Goal: Find contact information: Find contact information

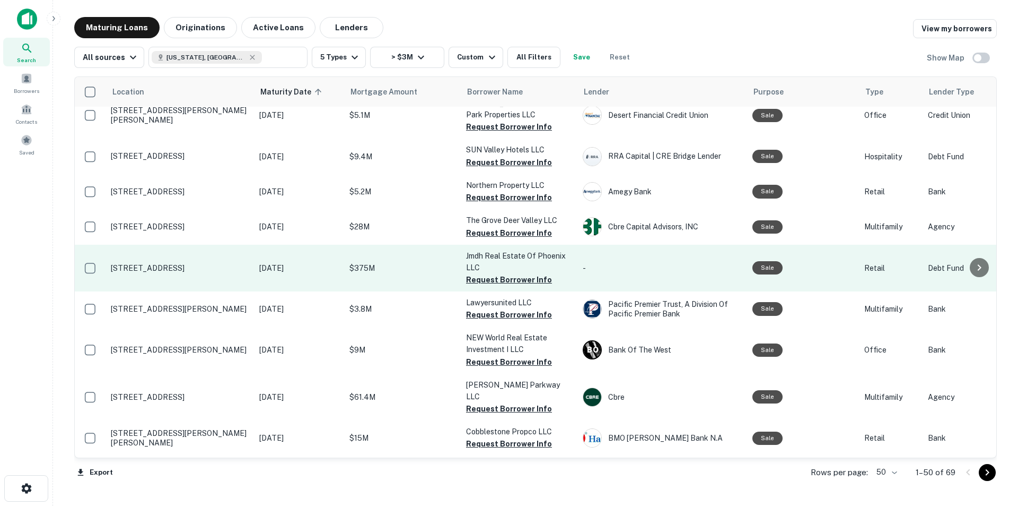
scroll to position [796, 0]
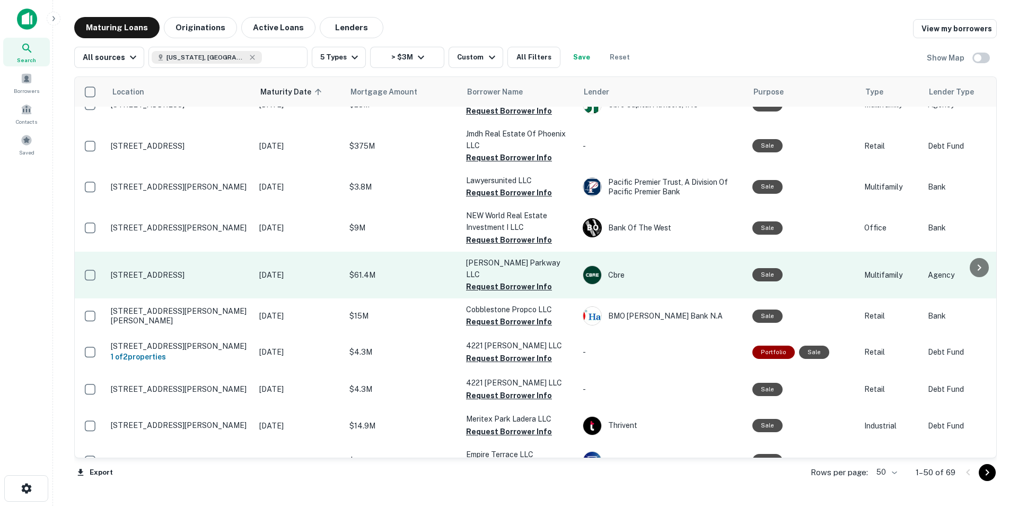
drag, startPoint x: 153, startPoint y: 249, endPoint x: 187, endPoint y: 256, distance: 34.6
click at [187, 270] on p "15380 W Fillmore St Goodyear, AZ85338" at bounding box center [180, 275] width 138 height 10
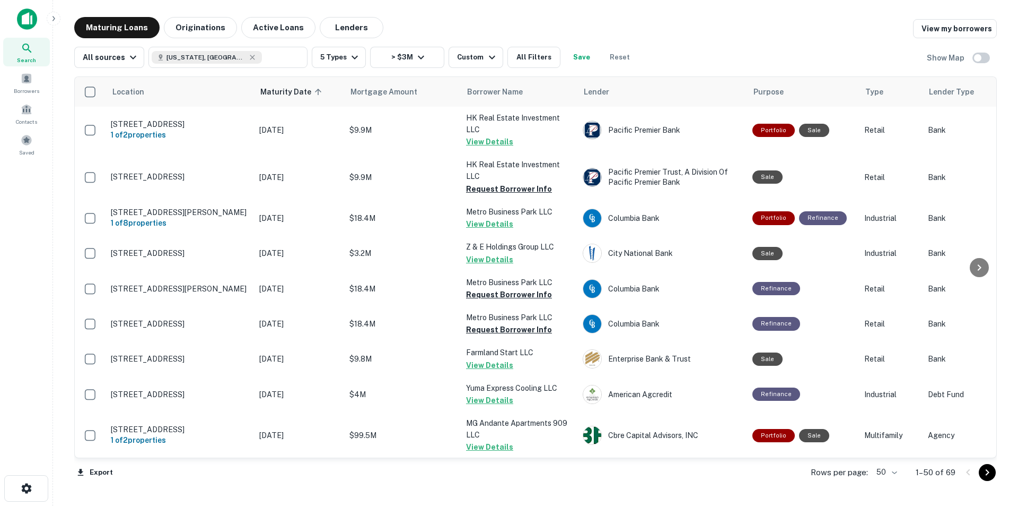
scroll to position [796, 0]
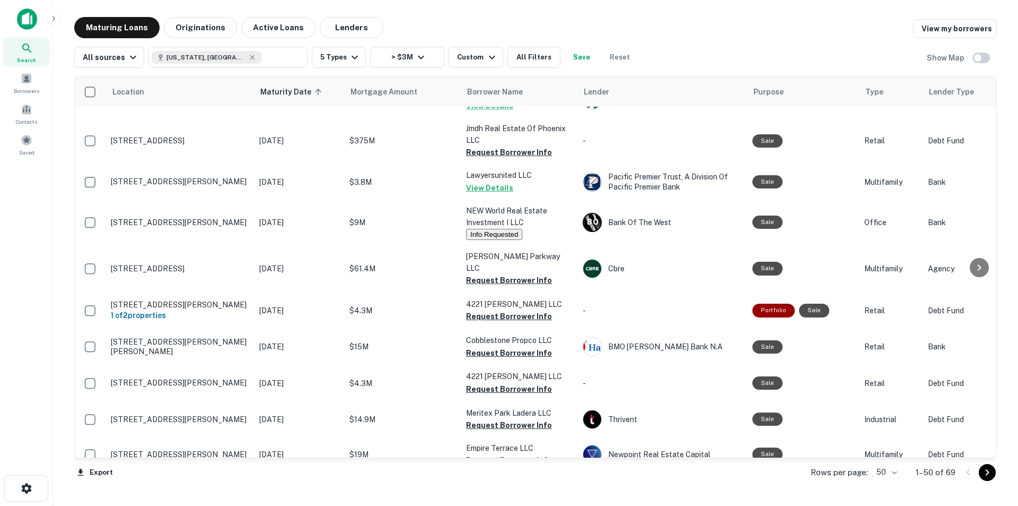
click at [496, 29] on div "Maturing Loans Originations Active Loans Lenders View my borrowers" at bounding box center [535, 27] width 923 height 21
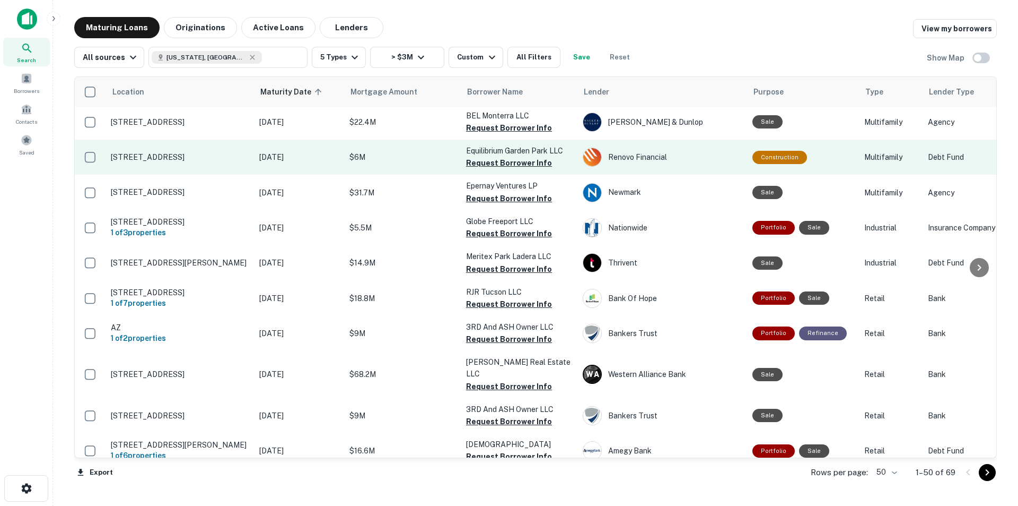
scroll to position [1220, 0]
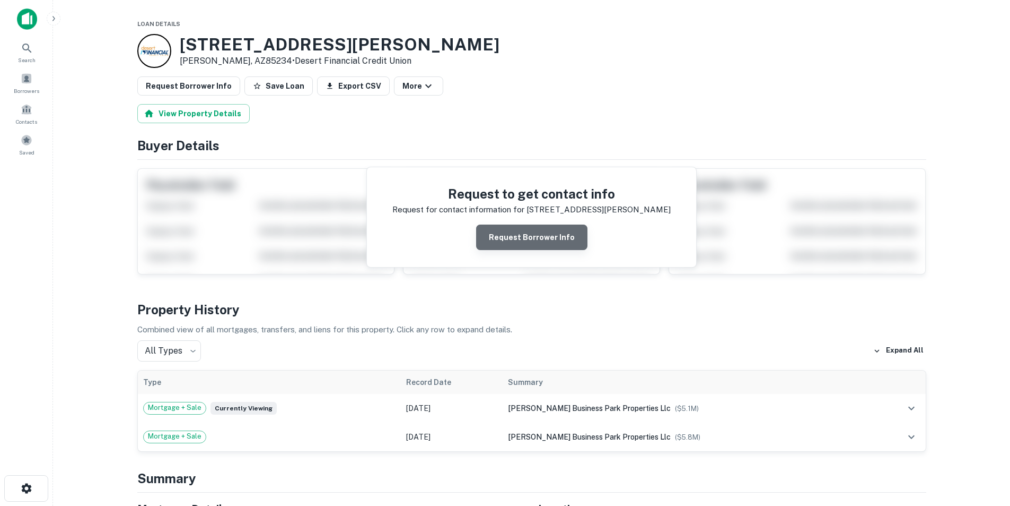
click at [542, 245] on button "Request Borrower Info" at bounding box center [531, 236] width 111 height 25
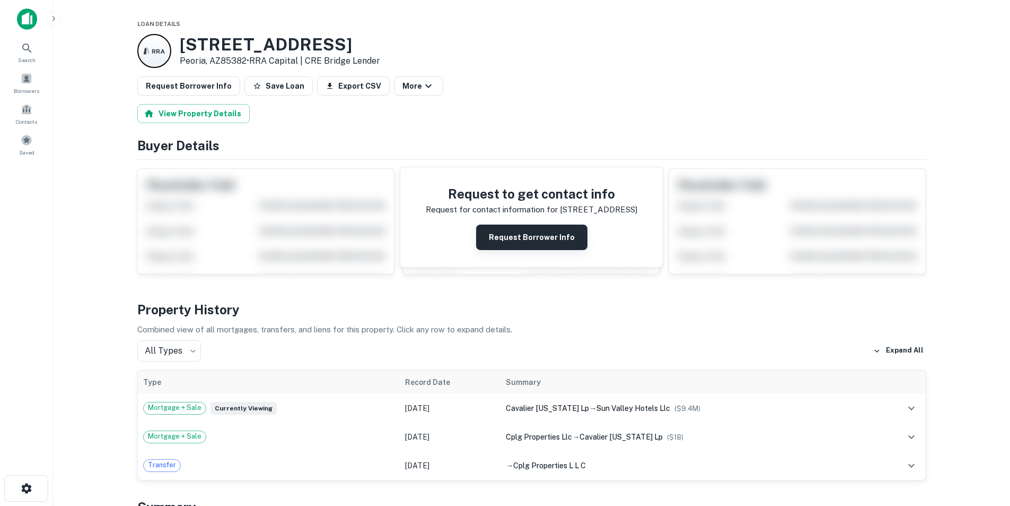
click at [543, 233] on button "Request Borrower Info" at bounding box center [531, 236] width 111 height 25
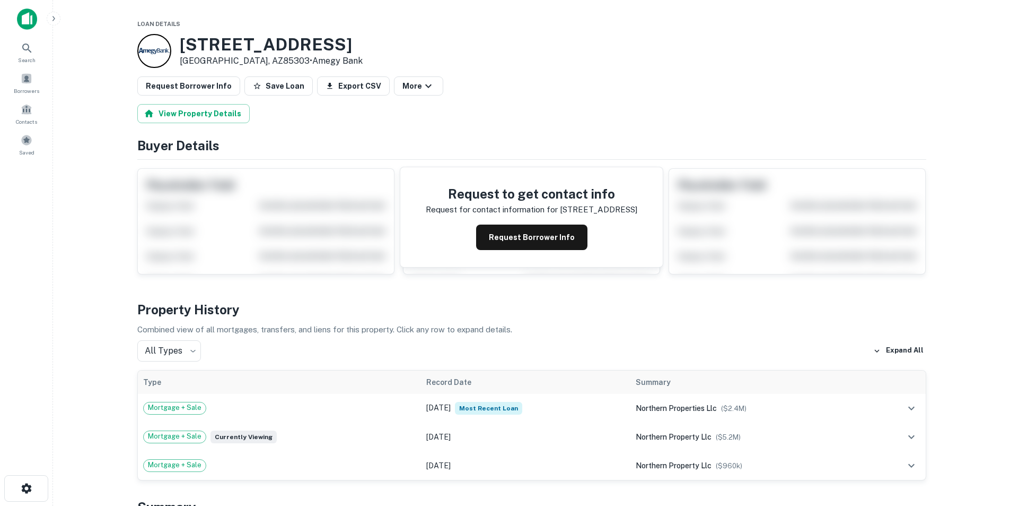
drag, startPoint x: 508, startPoint y: 237, endPoint x: 521, endPoint y: 206, distance: 33.0
click at [508, 237] on button "Request Borrower Info" at bounding box center [531, 236] width 111 height 25
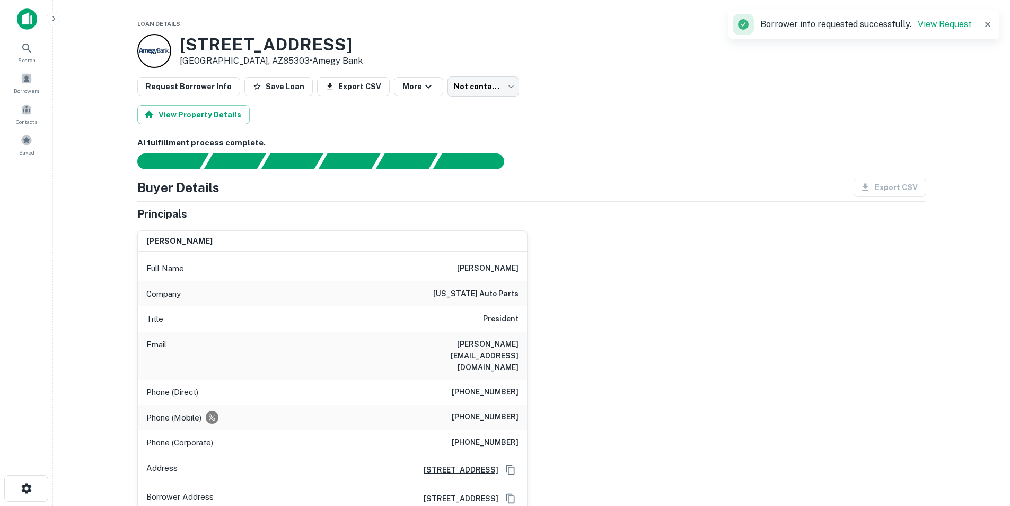
click at [509, 268] on h6 "michael pierson" at bounding box center [488, 268] width 62 height 13
click at [508, 268] on h6 "michael pierson" at bounding box center [488, 268] width 62 height 13
copy h6 "michael pierson"
click at [493, 343] on h6 "mike@arizonaautoparts.com" at bounding box center [454, 355] width 127 height 35
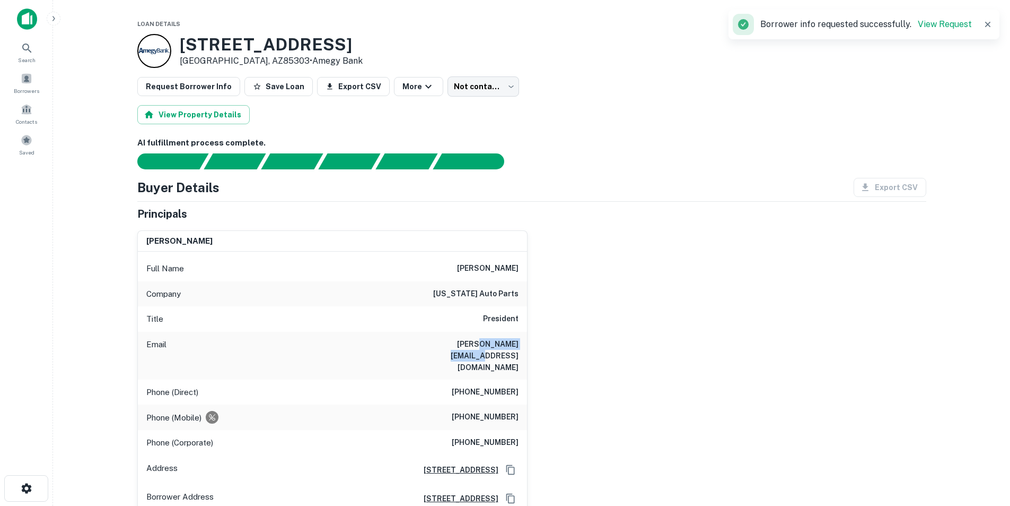
click at [493, 343] on h6 "mike@arizonaautoparts.com" at bounding box center [454, 355] width 127 height 35
copy h6 "mike@arizonaautoparts.com"
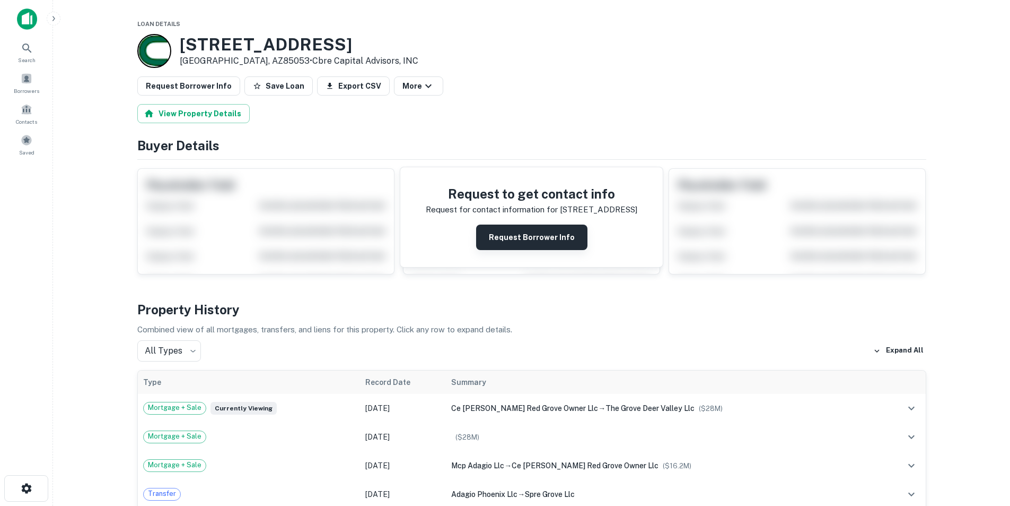
click at [513, 239] on button "Request Borrower Info" at bounding box center [531, 236] width 111 height 25
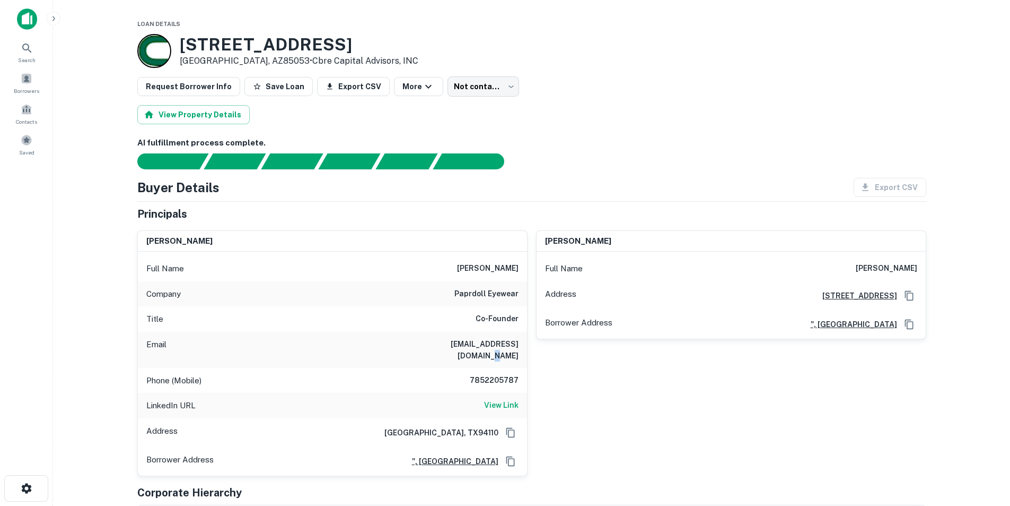
click at [503, 344] on h6 "elizabethbarnwell@gmail.com" at bounding box center [454, 349] width 127 height 23
click at [507, 399] on h6 "View Link" at bounding box center [501, 405] width 34 height 12
click at [485, 265] on h6 "elizabeth meier" at bounding box center [488, 268] width 62 height 13
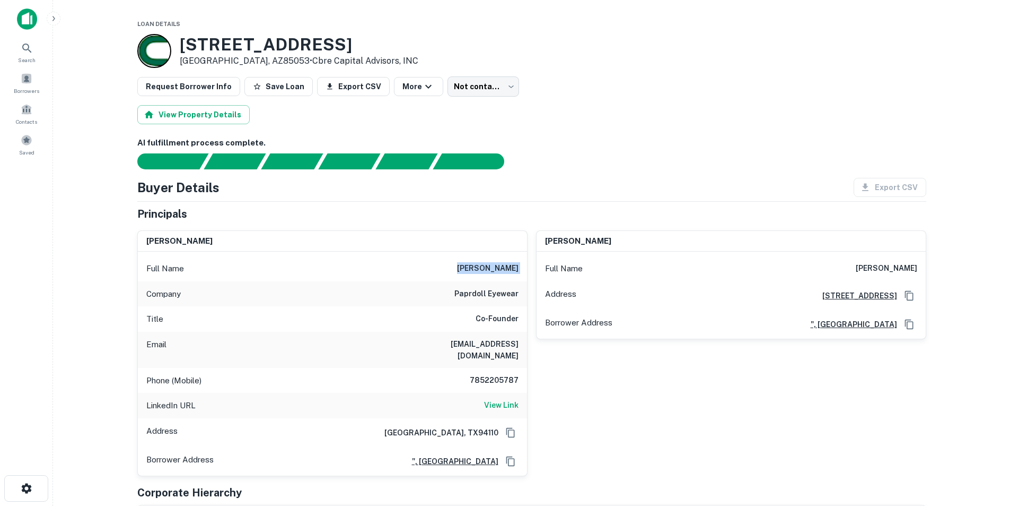
click at [485, 265] on h6 "elizabeth meier" at bounding box center [488, 268] width 62 height 13
copy h6 "elizabeth meier"
click at [457, 338] on h6 "elizabethbarnwell@gmail.com" at bounding box center [454, 349] width 127 height 23
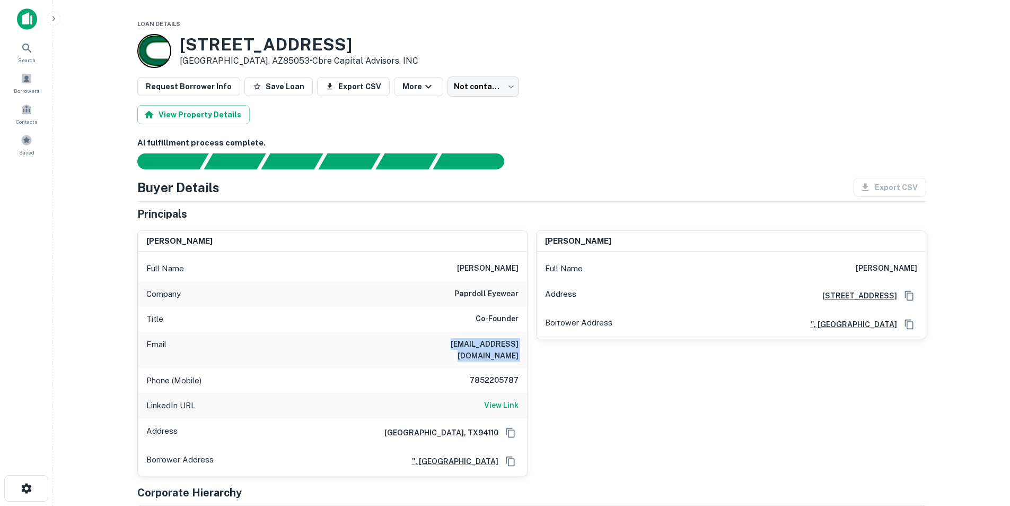
copy h6 "elizabethbarnwell@gmail.com"
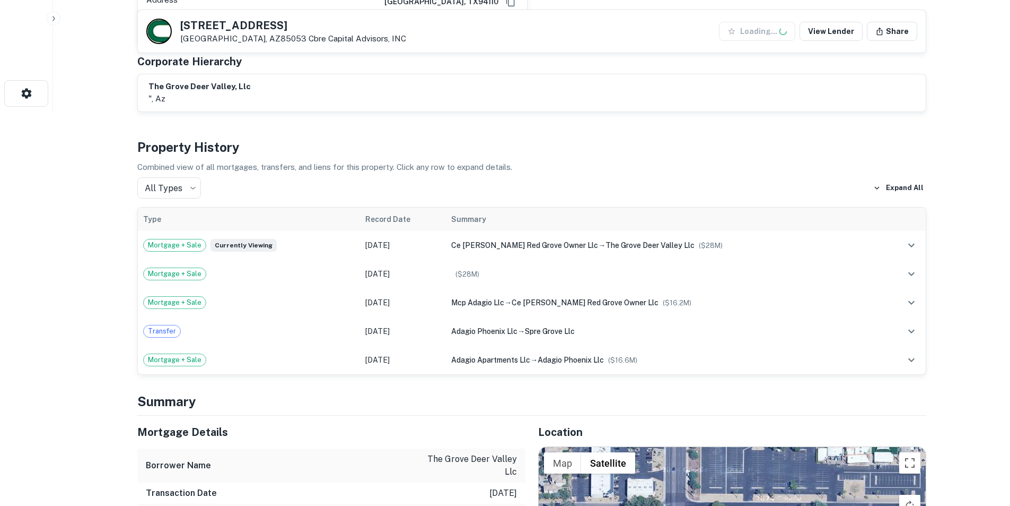
scroll to position [424, 0]
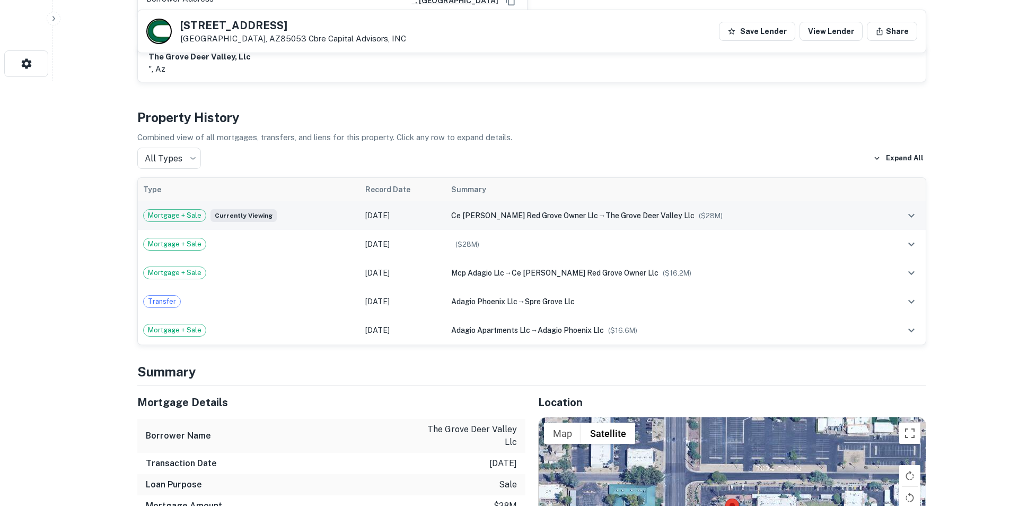
click at [554, 211] on span "ce sam red grove owner llc" at bounding box center [524, 215] width 147 height 8
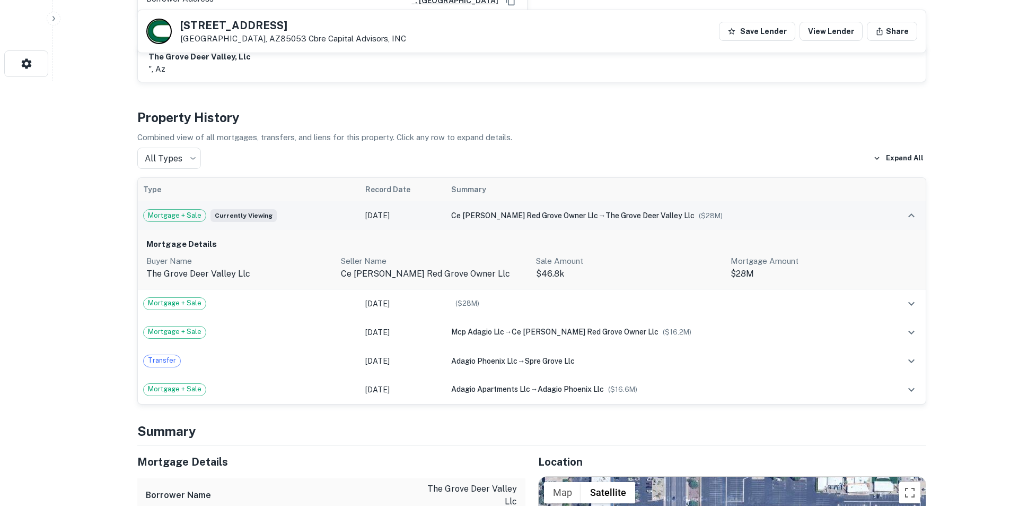
click at [554, 211] on span "ce sam red grove owner llc" at bounding box center [524, 215] width 147 height 8
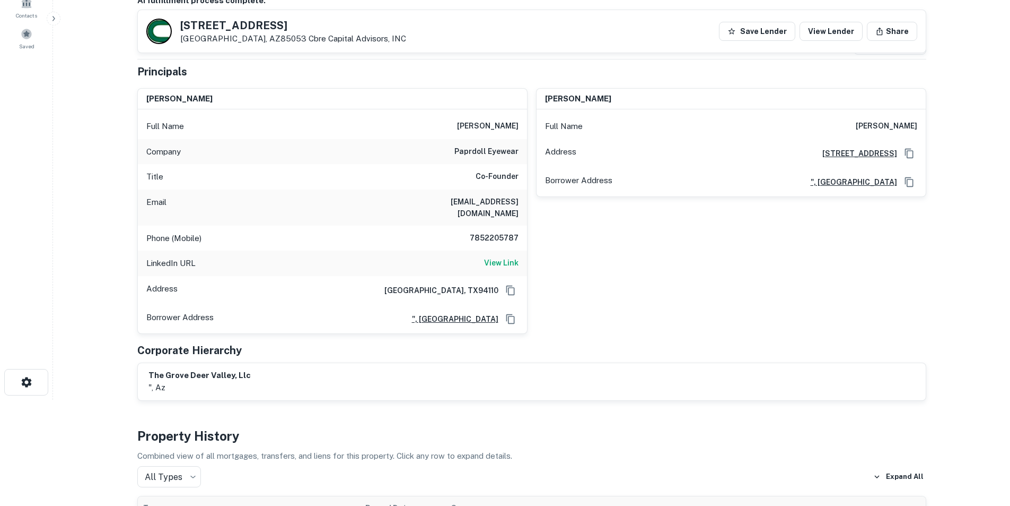
scroll to position [0, 0]
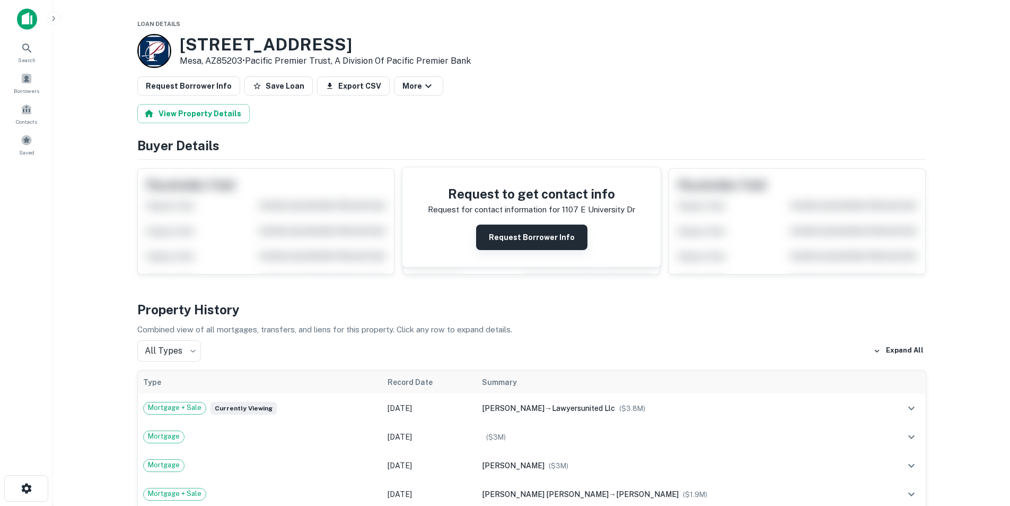
click at [524, 234] on button "Request Borrower Info" at bounding box center [531, 236] width 111 height 25
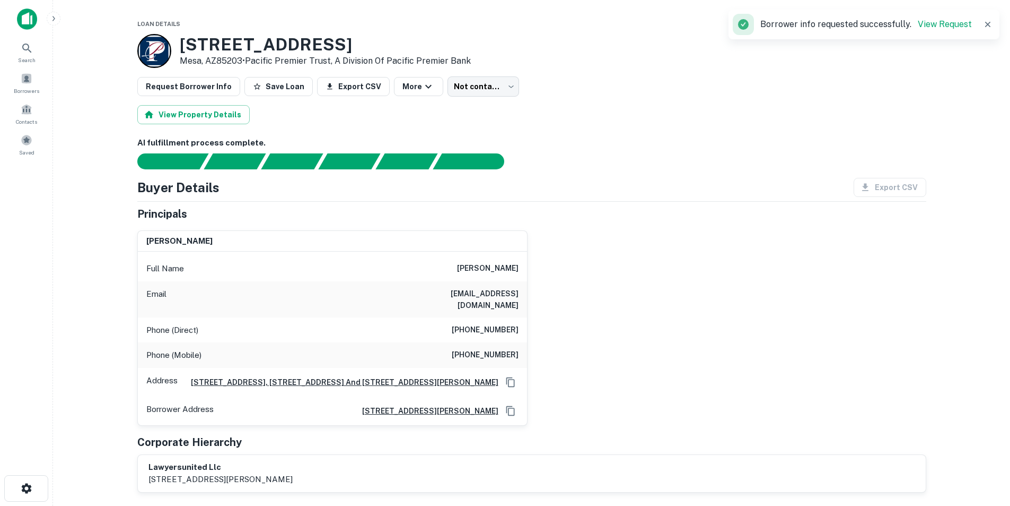
click at [492, 298] on h6 "[EMAIL_ADDRESS][DOMAIN_NAME]" at bounding box center [454, 298] width 127 height 23
click at [494, 267] on h6 "[PERSON_NAME]" at bounding box center [488, 268] width 62 height 13
click at [494, 267] on h6 "todd p. leslie" at bounding box center [488, 268] width 62 height 13
copy h6 "todd p. leslie"
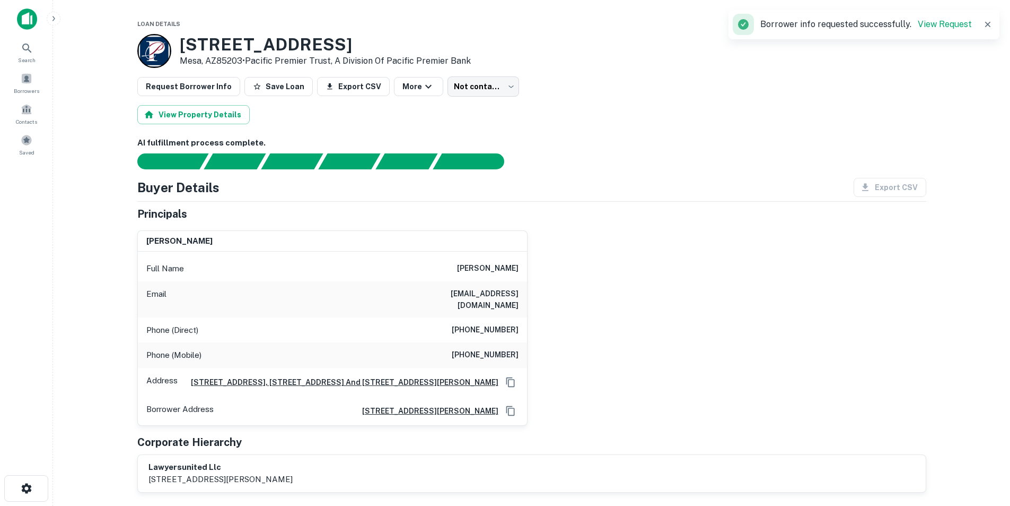
click at [472, 298] on h6 "amynleslie@hotmail.com" at bounding box center [454, 298] width 127 height 23
click at [472, 291] on h6 "amynleslie@hotmail.com" at bounding box center [454, 298] width 127 height 23
copy h6 "@"
click at [472, 291] on h6 "amynleslie@hotmail.com" at bounding box center [454, 298] width 127 height 23
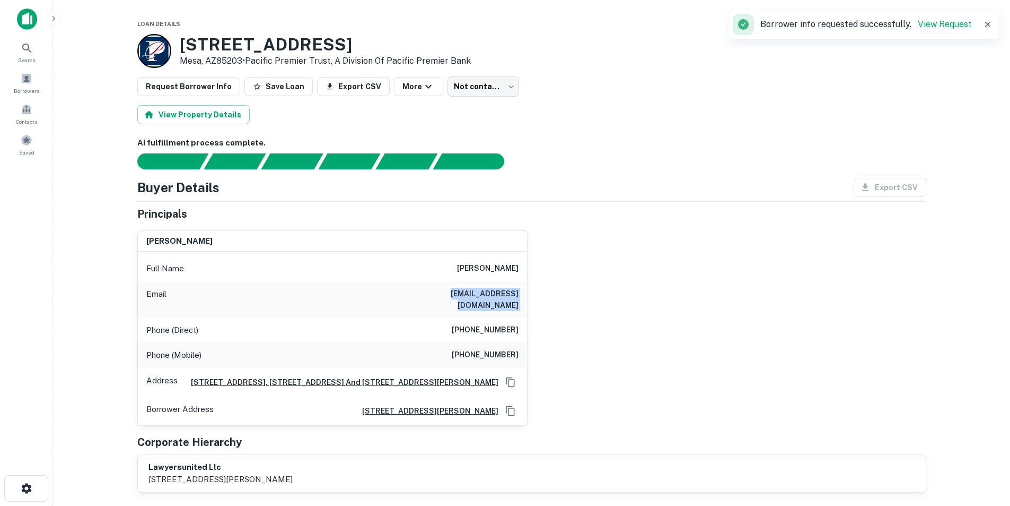
copy h6 "amynleslie@hotmail.com"
click at [492, 324] on h6 "(310) 318-1002" at bounding box center [485, 330] width 67 height 13
copy h6 "(310) 318-1002"
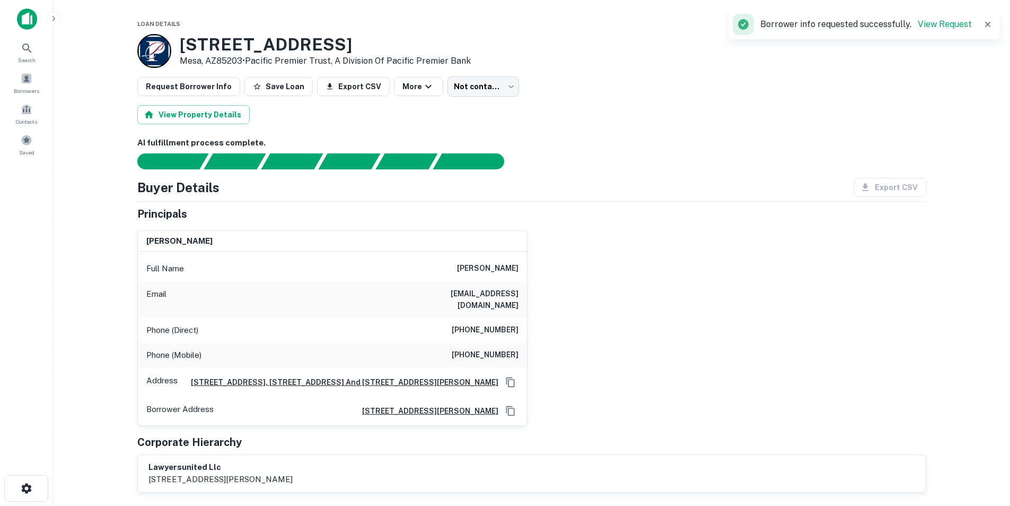
click at [493, 348] on h6 "(626) 818-4452" at bounding box center [485, 354] width 67 height 13
copy h6 "(626) 818-4452"
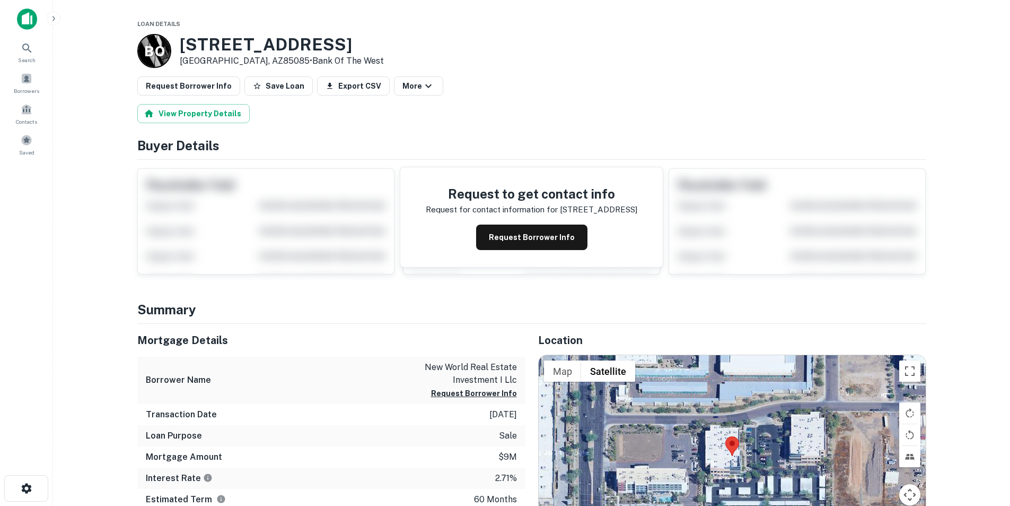
click at [516, 255] on div "Request to get contact info Request for contact information for [STREET_ADDRESS…" at bounding box center [531, 217] width 263 height 100
click at [518, 238] on button "Request Borrower Info" at bounding box center [531, 236] width 111 height 25
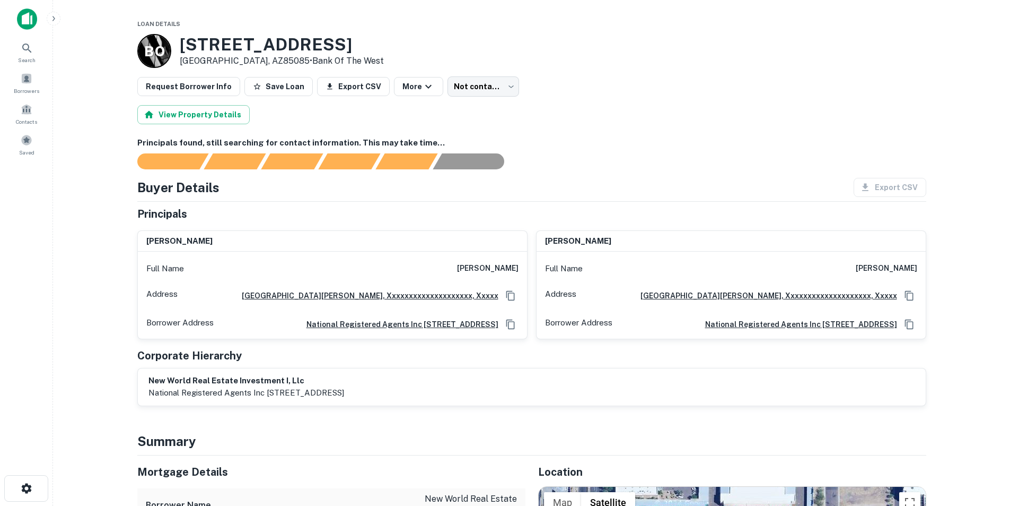
click at [498, 265] on h6 "richard loeb" at bounding box center [488, 268] width 62 height 13
copy h6 "richard loeb"
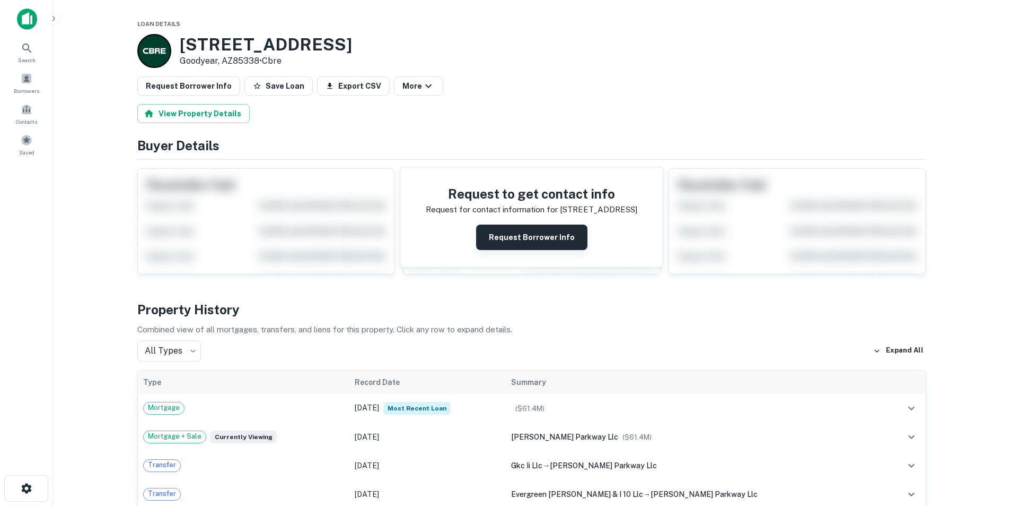
click at [523, 243] on button "Request Borrower Info" at bounding box center [531, 236] width 111 height 25
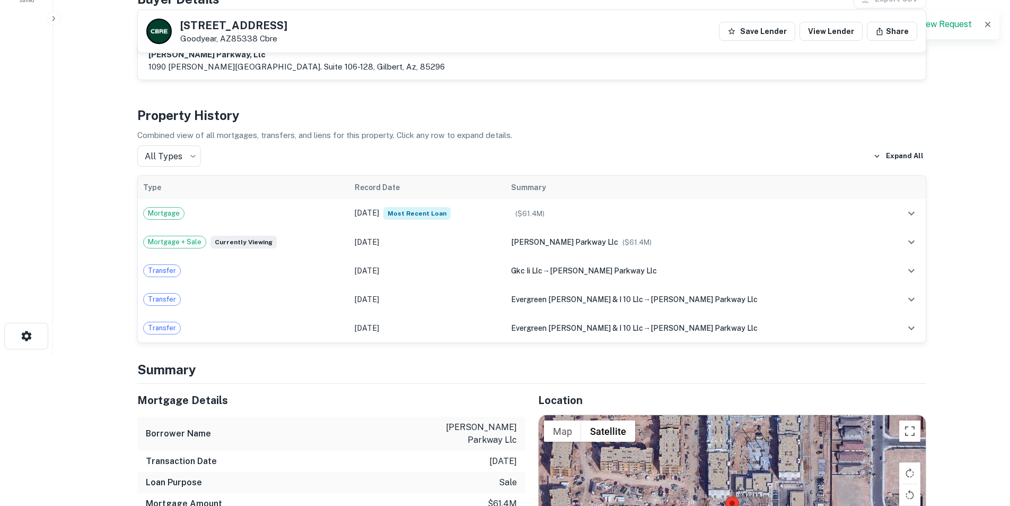
scroll to position [53, 0]
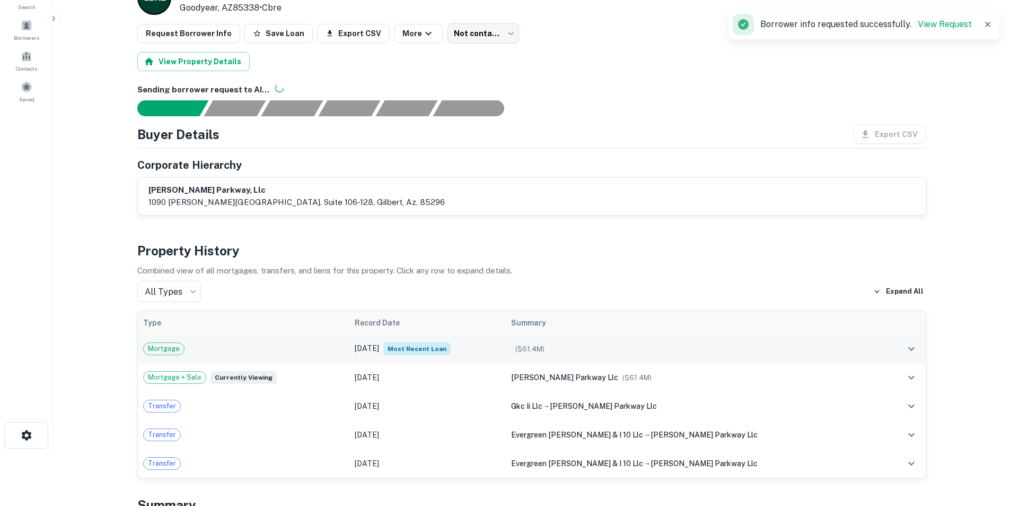
click at [200, 344] on div "Mortgage" at bounding box center [243, 348] width 201 height 13
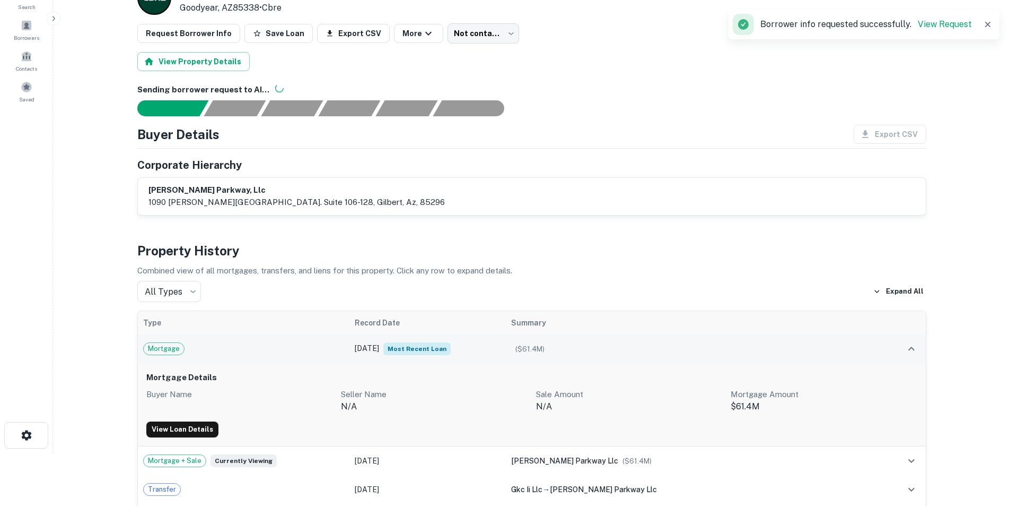
click at [220, 337] on td "Mortgage" at bounding box center [244, 348] width 212 height 29
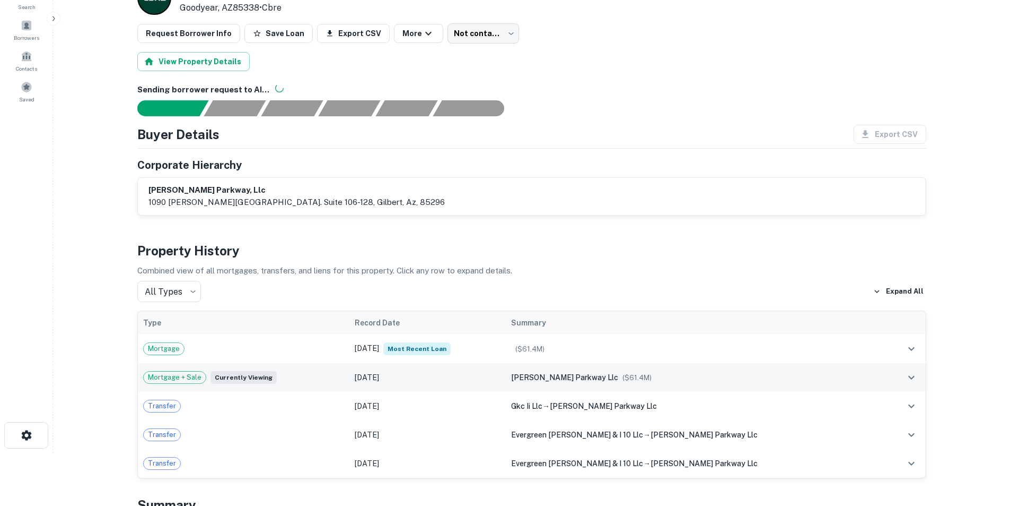
click at [338, 370] on td "Mortgage + Sale Currently viewing" at bounding box center [244, 377] width 212 height 29
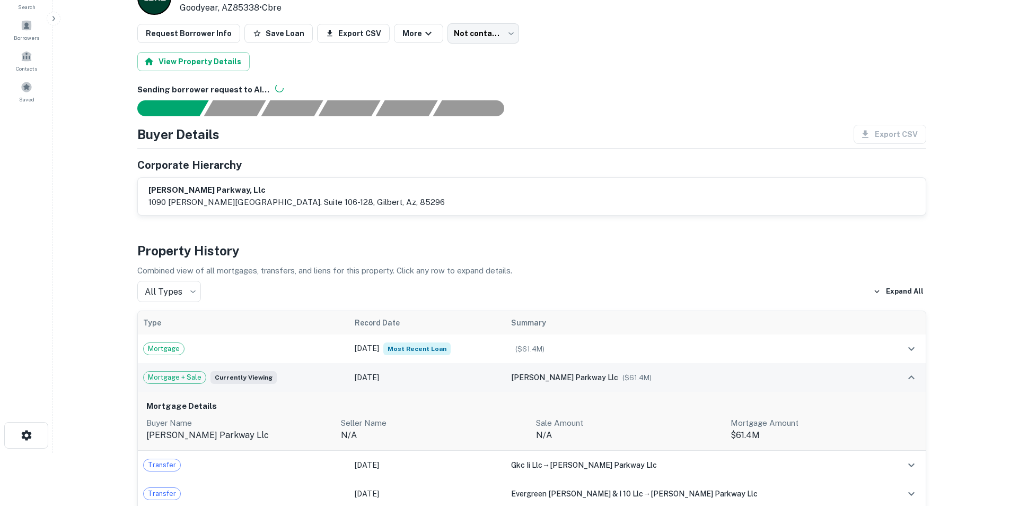
click at [338, 370] on td "Mortgage + Sale Currently viewing" at bounding box center [244, 377] width 212 height 29
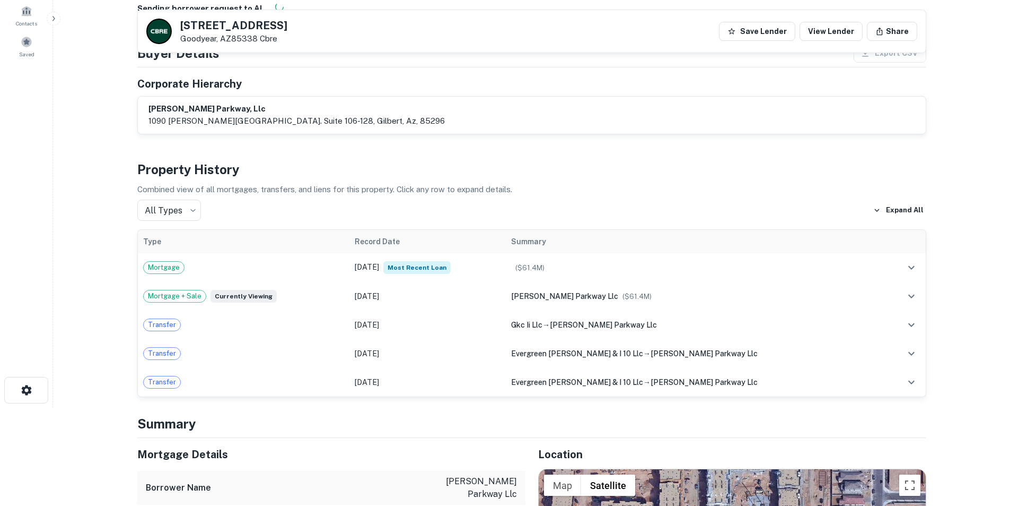
scroll to position [212, 0]
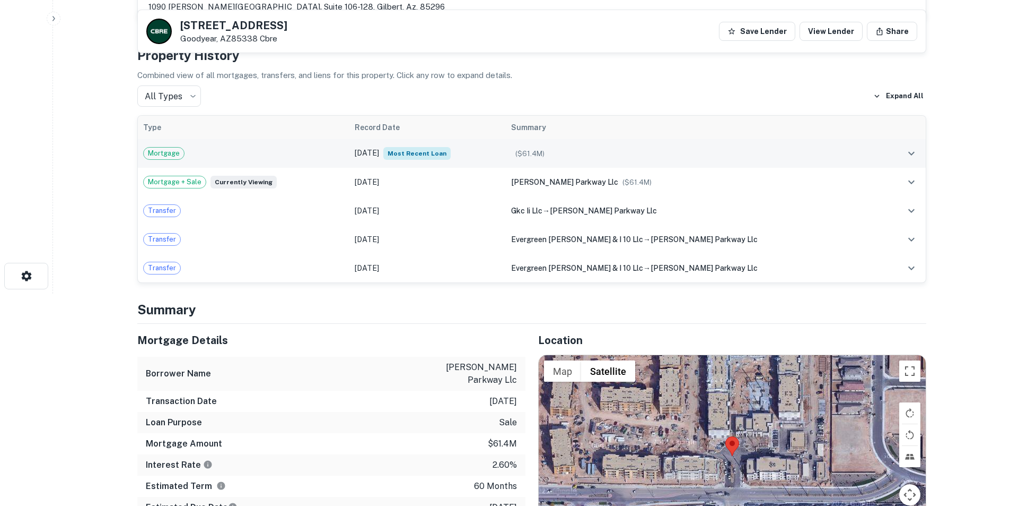
click at [294, 156] on div "Mortgage" at bounding box center [243, 153] width 201 height 13
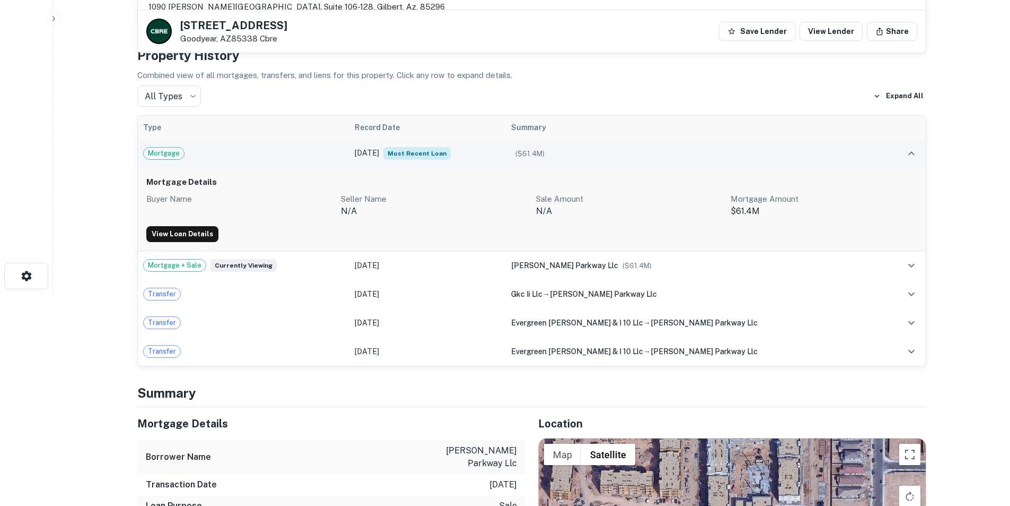
click at [294, 156] on div "Mortgage" at bounding box center [243, 153] width 201 height 13
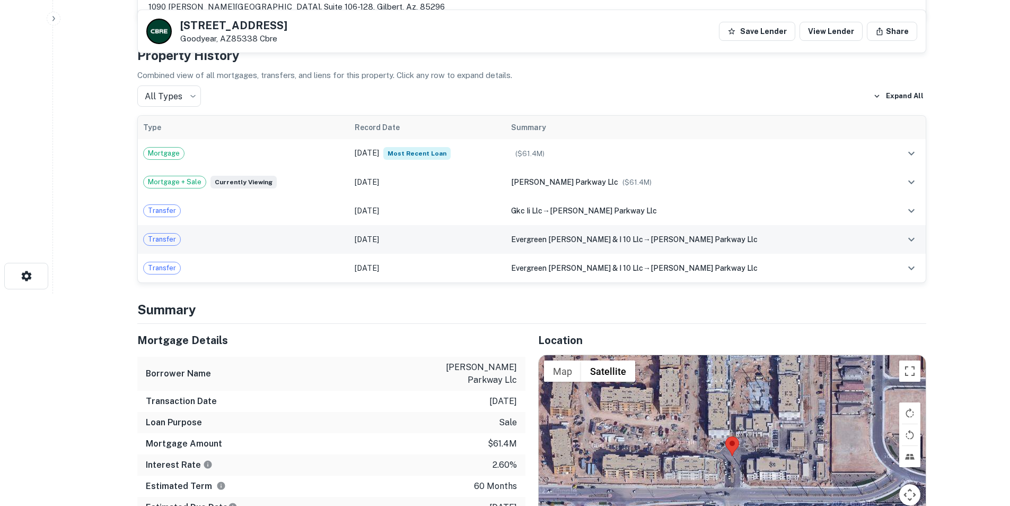
scroll to position [0, 0]
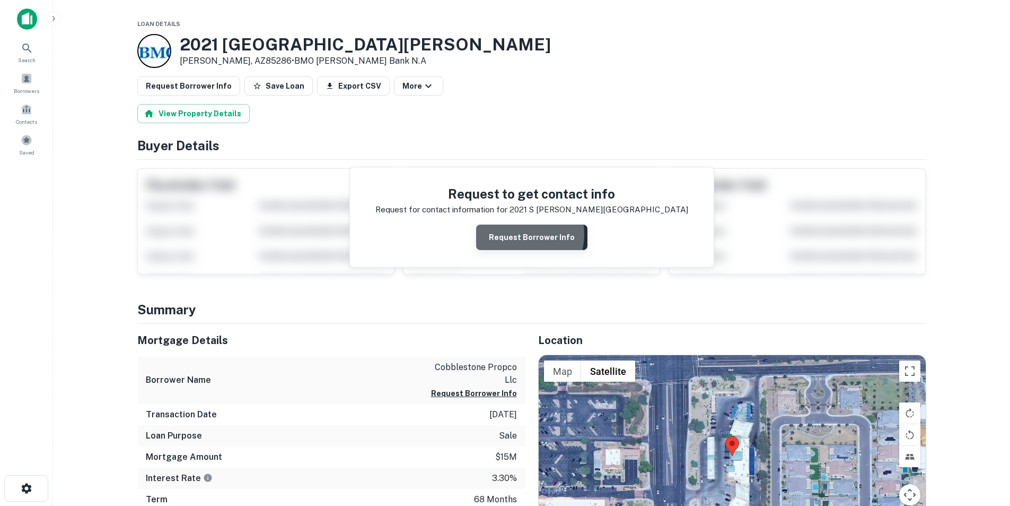
click at [520, 234] on button "Request Borrower Info" at bounding box center [531, 236] width 111 height 25
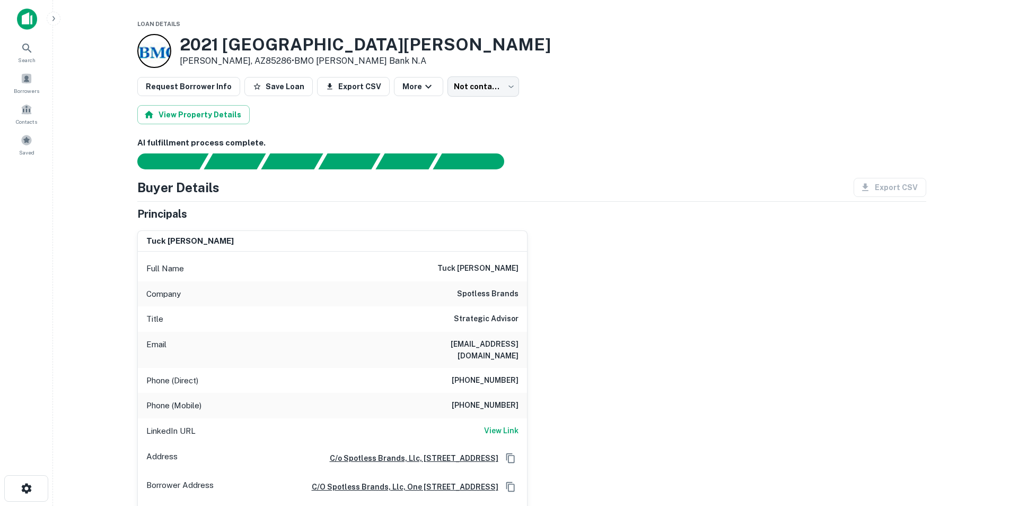
click at [479, 45] on div "2021 S ALMA SCHOOL RD Chandler, AZ85286 • BMO Harris Bank N.A" at bounding box center [531, 51] width 789 height 34
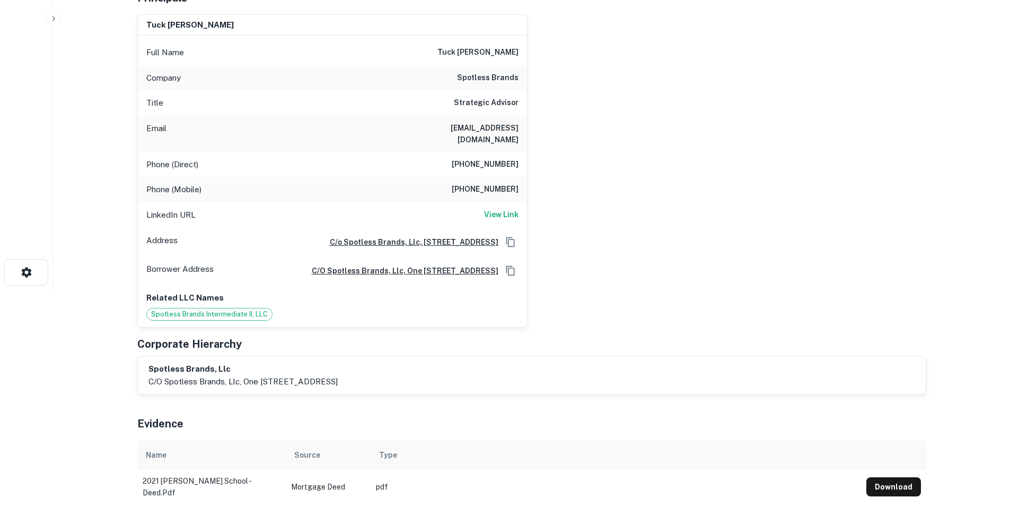
scroll to position [265, 0]
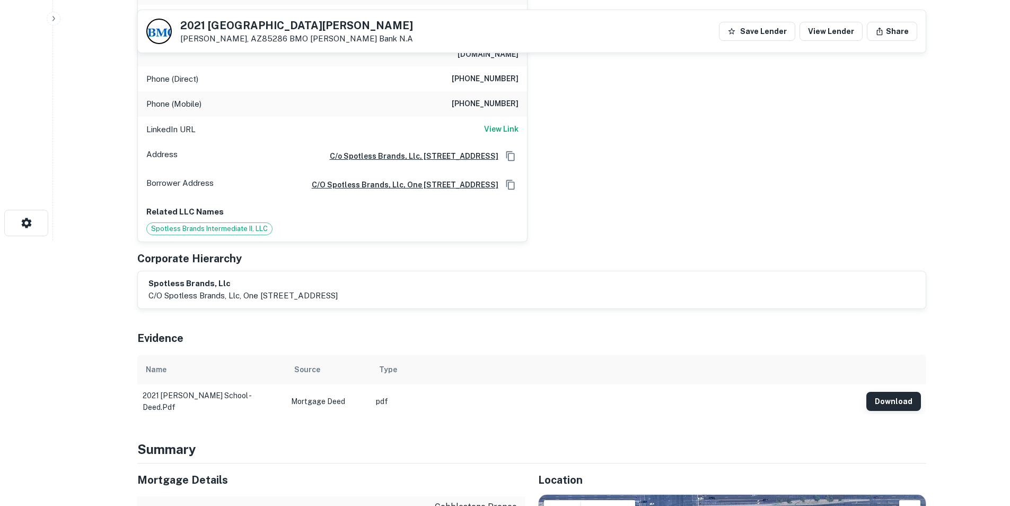
click at [901, 391] on button "Download" at bounding box center [894, 400] width 55 height 19
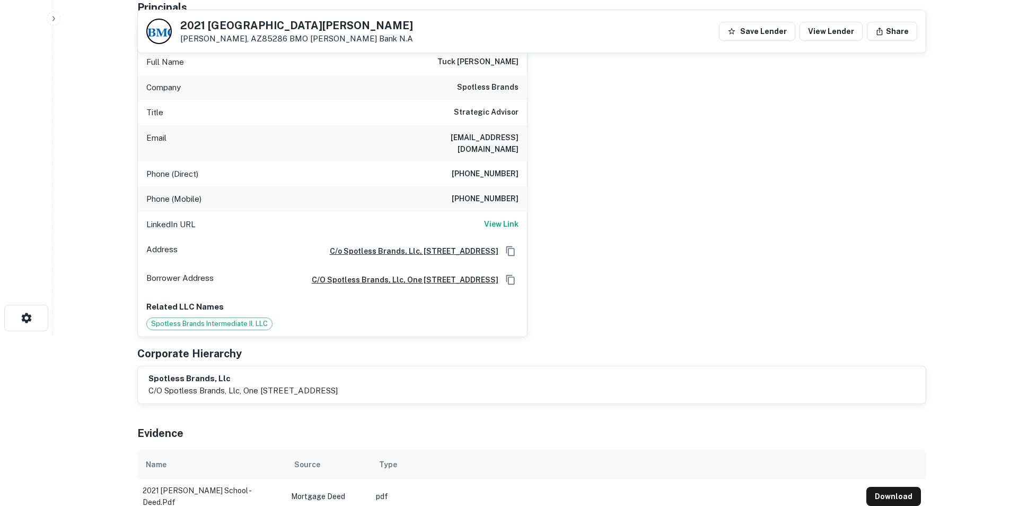
scroll to position [0, 0]
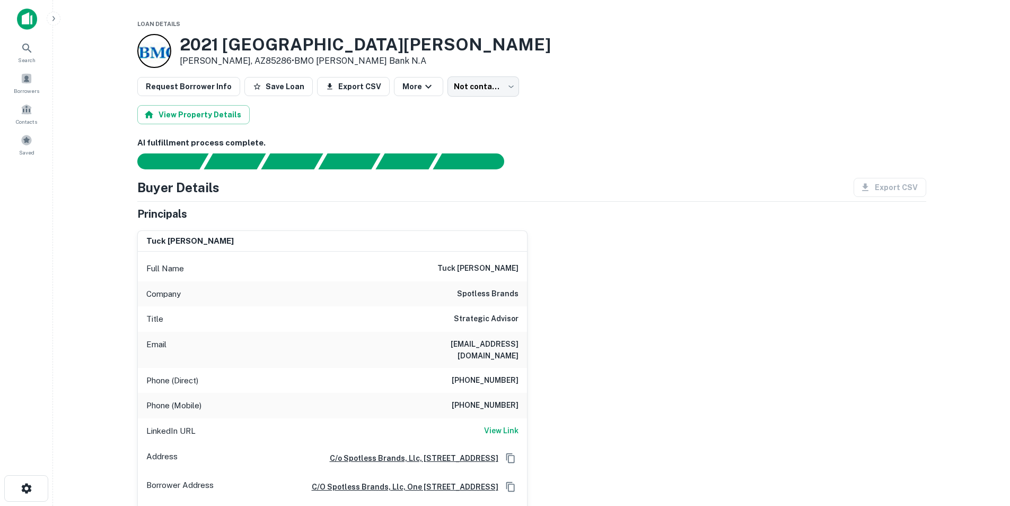
click at [497, 268] on h6 "tuck bettin" at bounding box center [478, 268] width 81 height 13
copy h6 "tuck bettin"
click at [497, 268] on h6 "tuck bettin" at bounding box center [478, 268] width 81 height 13
click at [504, 341] on h6 "tuckbettin@gmail.com" at bounding box center [454, 349] width 127 height 23
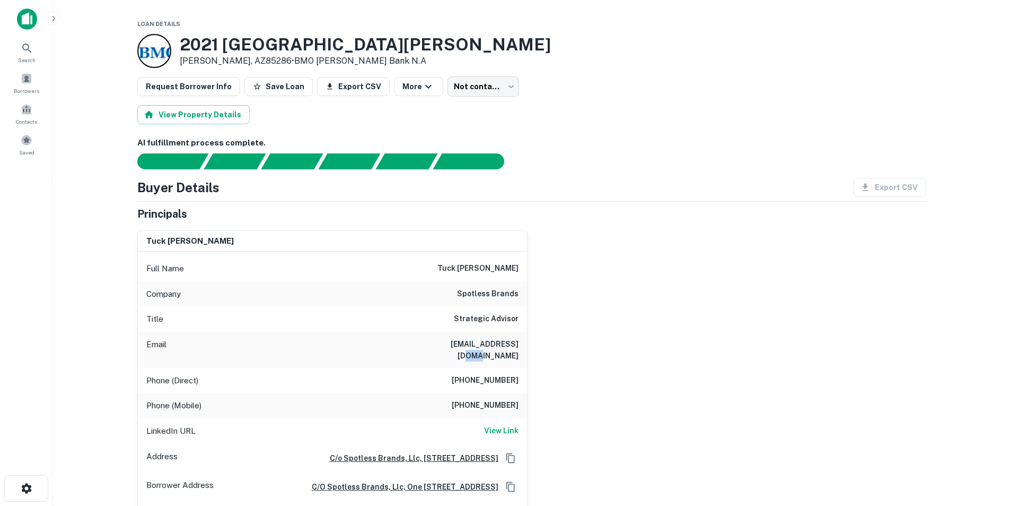
click at [504, 341] on h6 "tuckbettin@gmail.com" at bounding box center [454, 349] width 127 height 23
copy h6 "tuckbettin@gmail.com"
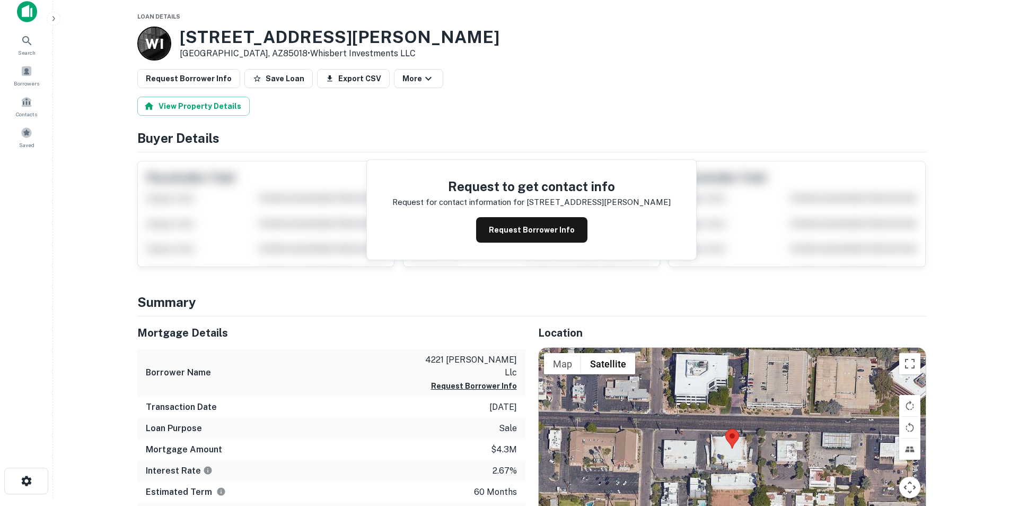
scroll to position [106, 0]
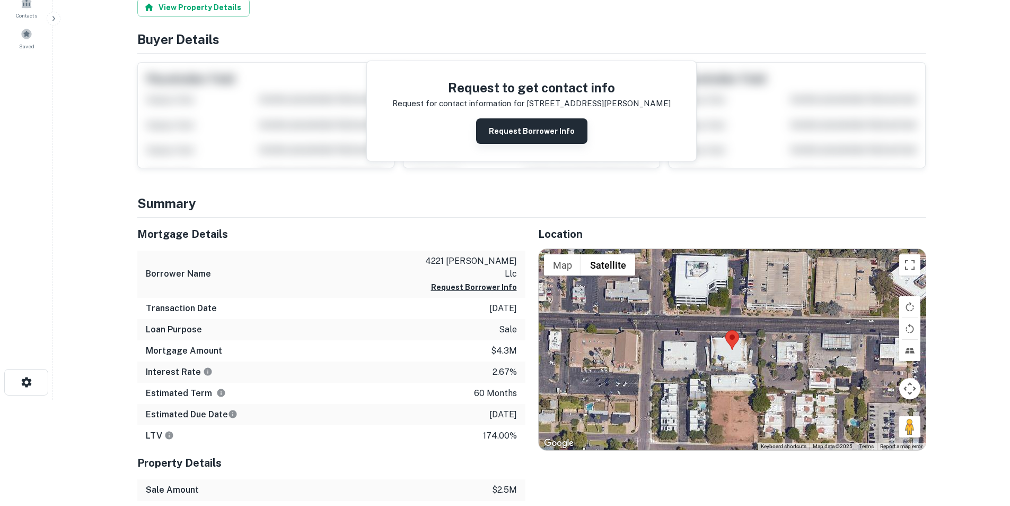
click at [528, 135] on button "Request Borrower Info" at bounding box center [531, 130] width 111 height 25
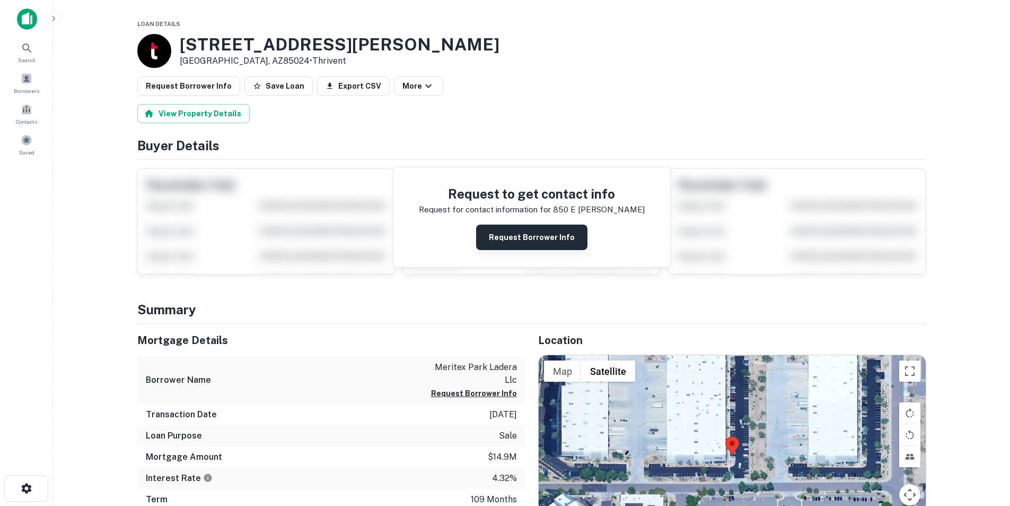
click at [521, 232] on button "Request Borrower Info" at bounding box center [531, 236] width 111 height 25
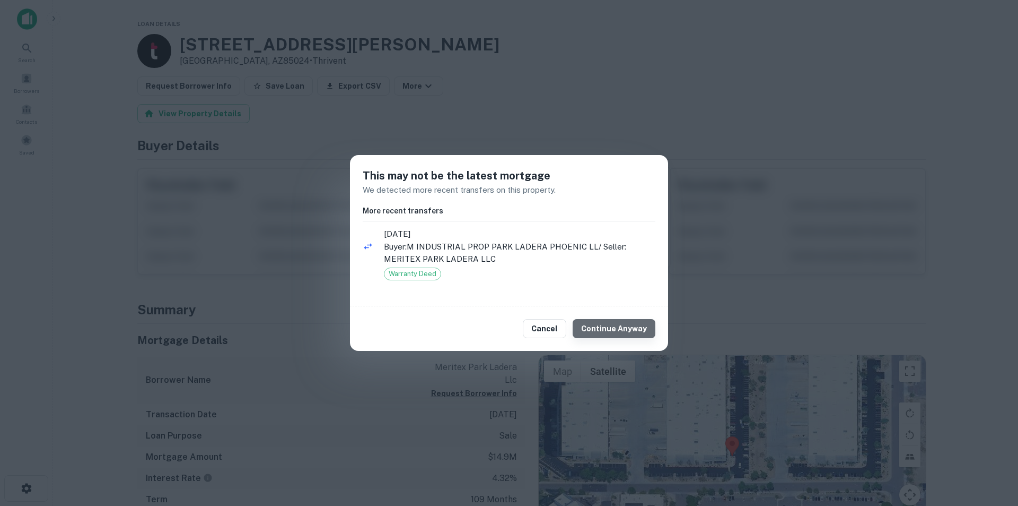
click at [631, 327] on button "Continue Anyway" at bounding box center [614, 328] width 83 height 19
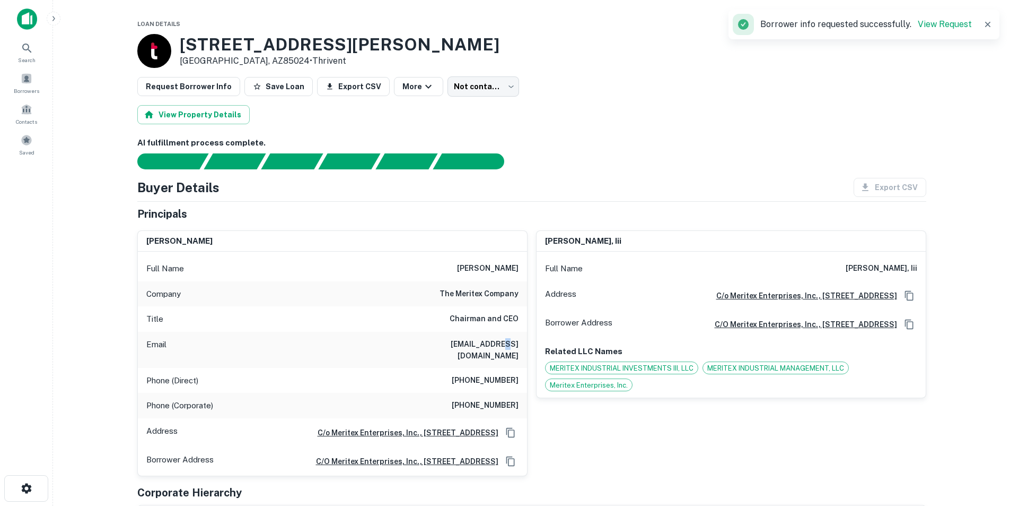
click at [490, 348] on h6 "pmcneely@meritex.com" at bounding box center [454, 349] width 127 height 23
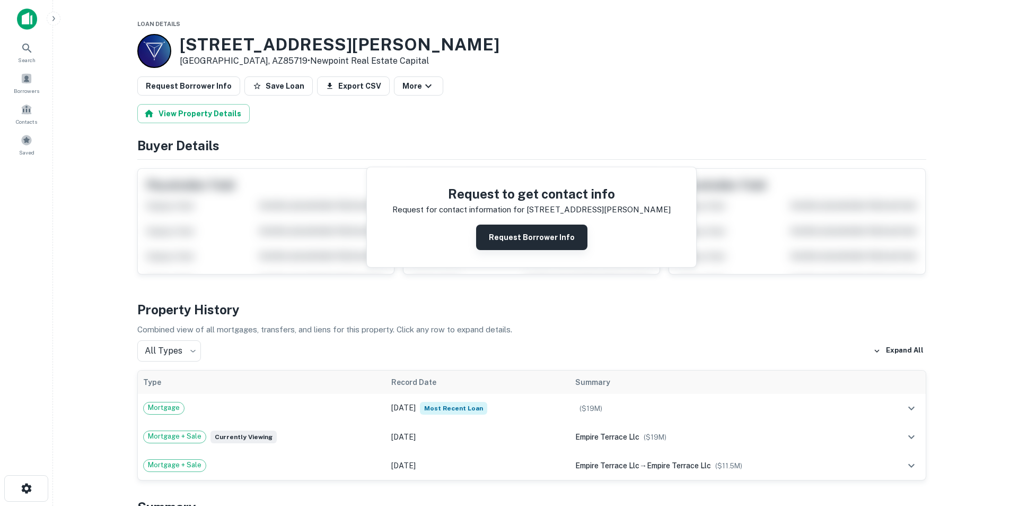
click at [554, 233] on button "Request Borrower Info" at bounding box center [531, 236] width 111 height 25
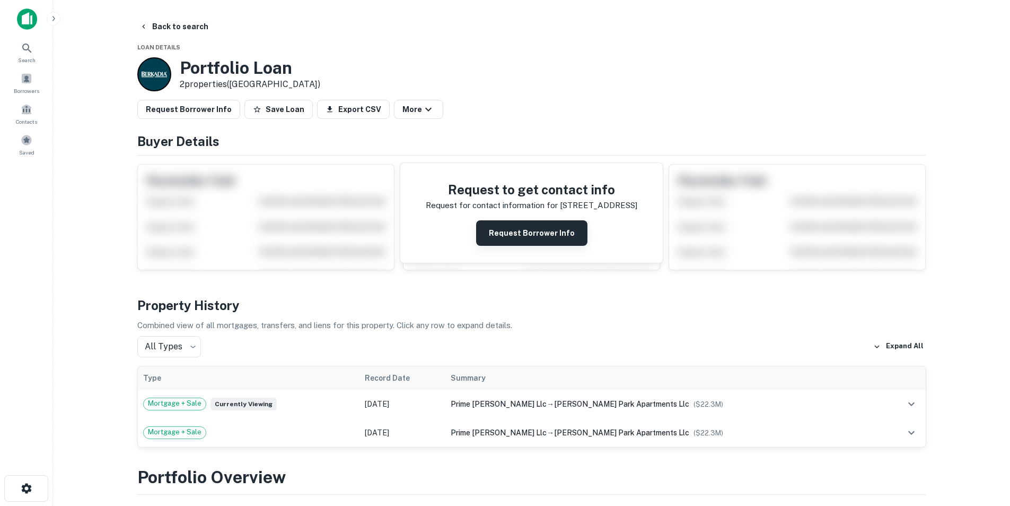
click at [510, 230] on button "Request Borrower Info" at bounding box center [531, 232] width 111 height 25
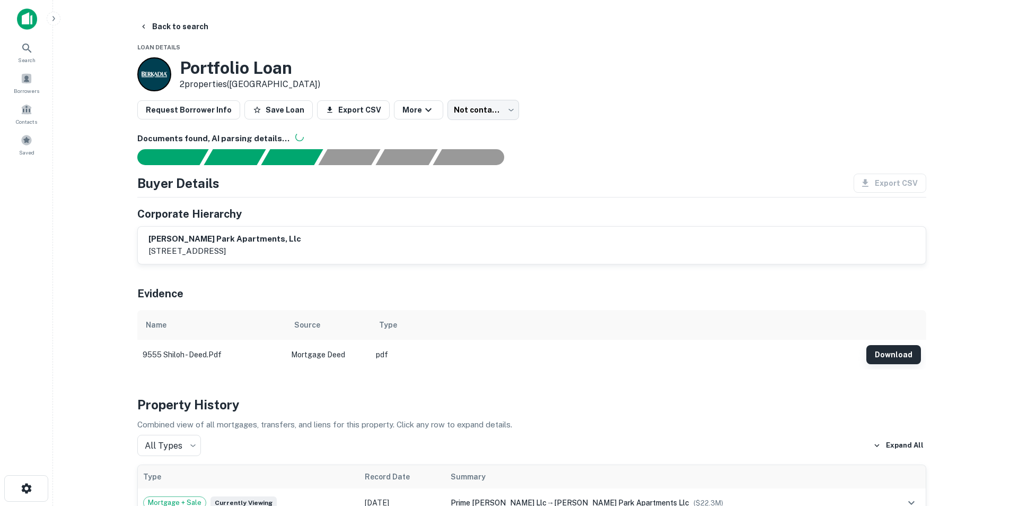
click at [891, 352] on button "Download" at bounding box center [894, 354] width 55 height 19
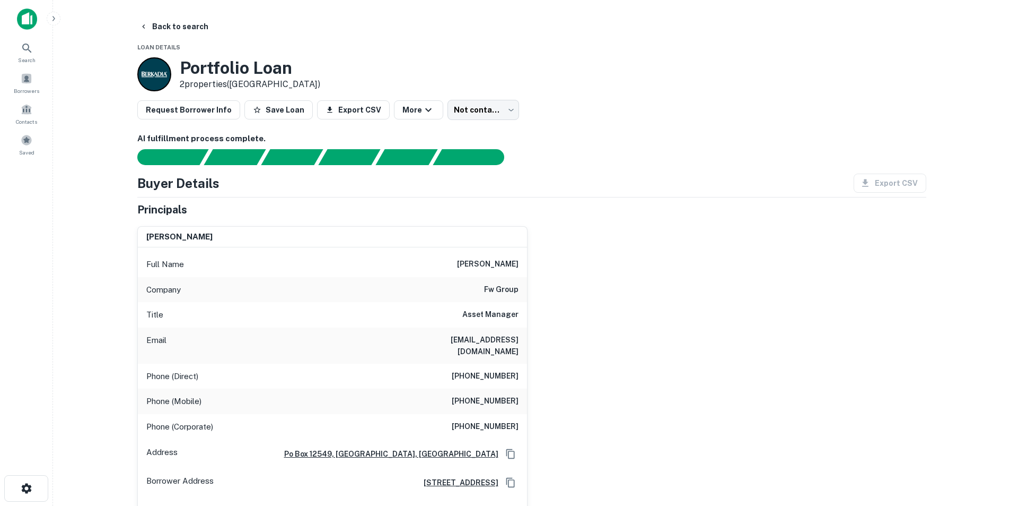
click at [460, 344] on h6 "[EMAIL_ADDRESS][DOMAIN_NAME]" at bounding box center [454, 345] width 127 height 23
copy h6 "[EMAIL_ADDRESS][DOMAIN_NAME]"
click at [469, 274] on div "Full Name [PERSON_NAME]" at bounding box center [332, 263] width 389 height 25
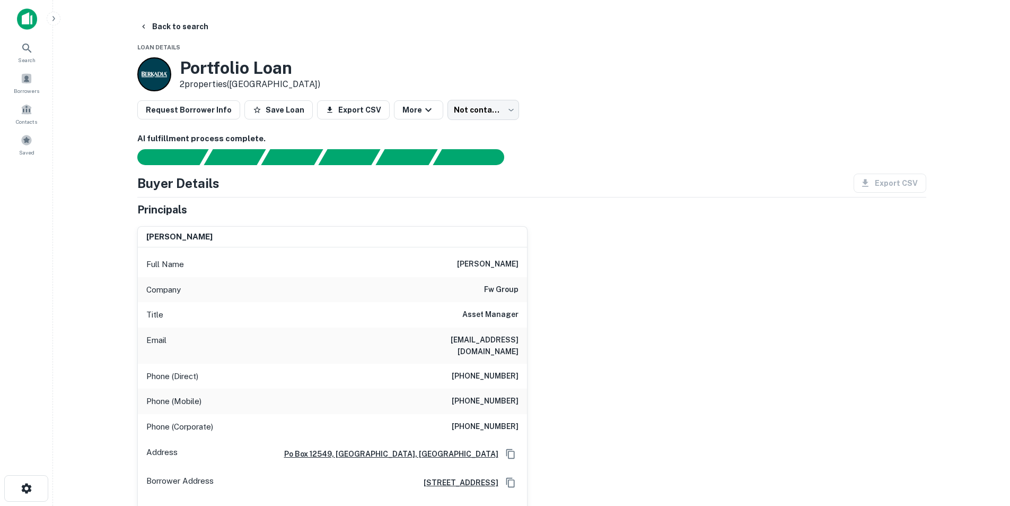
click at [469, 269] on h6 "[PERSON_NAME]" at bounding box center [488, 264] width 62 height 13
click at [469, 269] on h6 "michael wensman" at bounding box center [488, 264] width 62 height 13
copy h6 "michael wensman"
click at [516, 329] on div "Email mwensman@fwllc.com" at bounding box center [332, 345] width 389 height 36
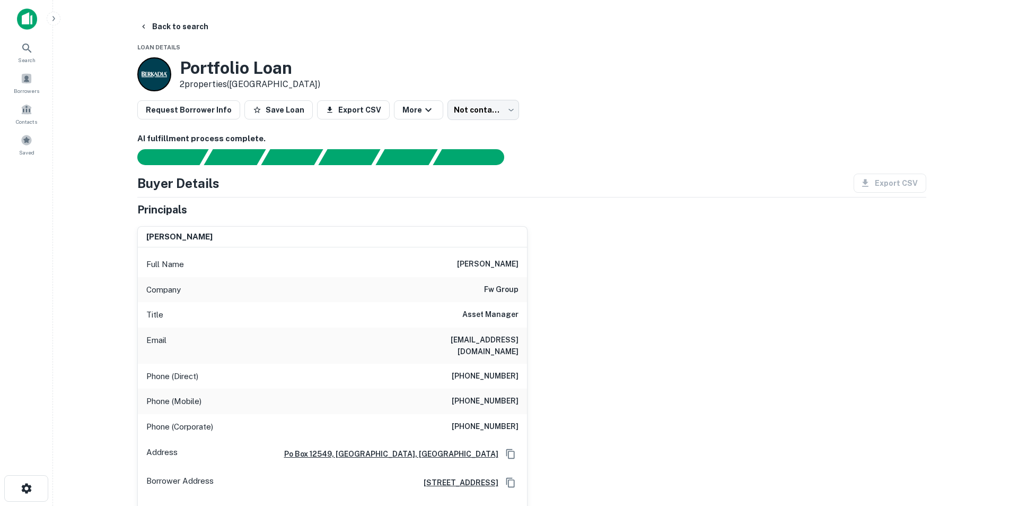
click at [507, 342] on h6 "mwensman@fwllc.com" at bounding box center [454, 345] width 127 height 23
copy h6 "mwensman@fwllc.com"
click at [487, 370] on h6 "(520) 308-6513" at bounding box center [485, 376] width 67 height 13
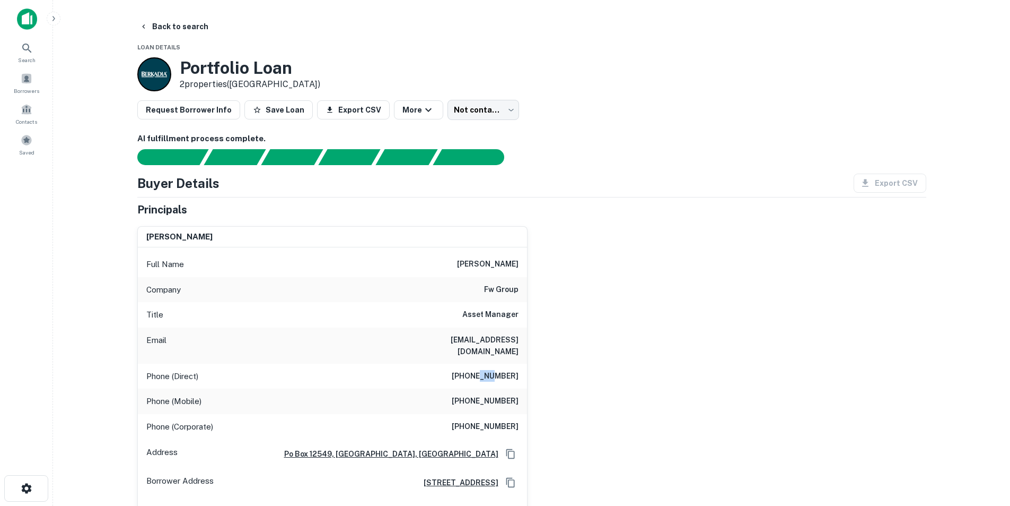
click at [487, 370] on h6 "(520) 308-6513" at bounding box center [485, 376] width 67 height 13
copy h6 "(520) 308-6513"
click at [486, 388] on div "Phone (Mobile) (520) 441-9546" at bounding box center [332, 400] width 389 height 25
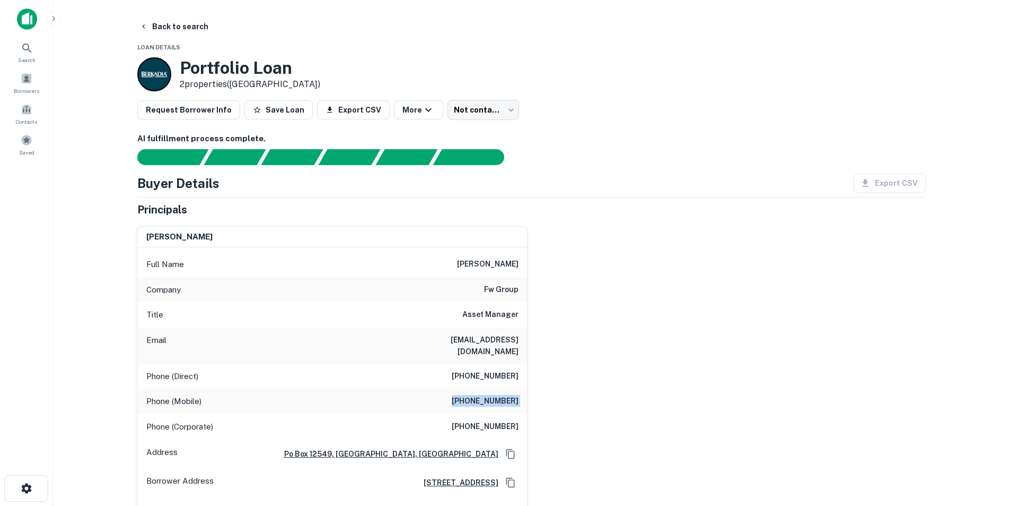
click at [486, 388] on div "Phone (Mobile) (520) 441-9546" at bounding box center [332, 400] width 389 height 25
copy h6 "(520) 441-9546"
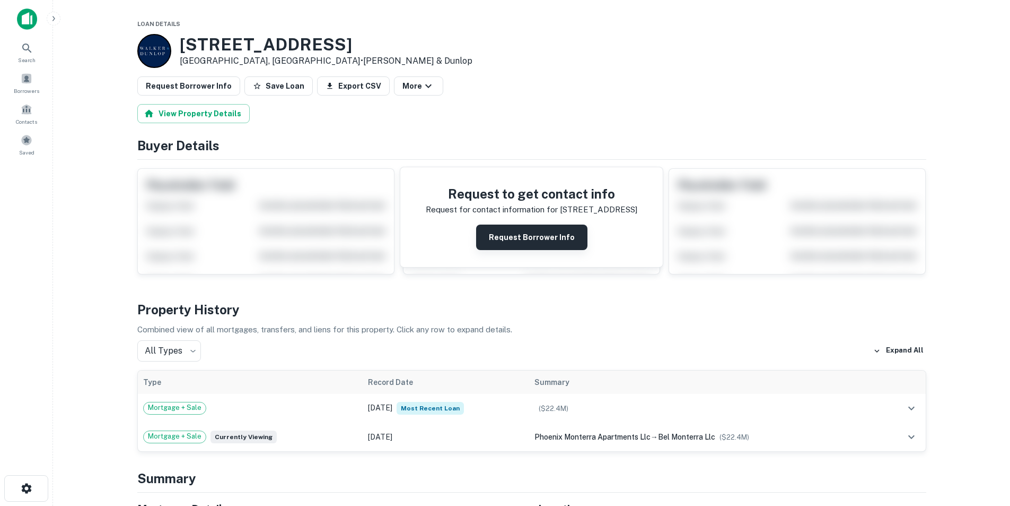
click at [510, 243] on button "Request Borrower Info" at bounding box center [531, 236] width 111 height 25
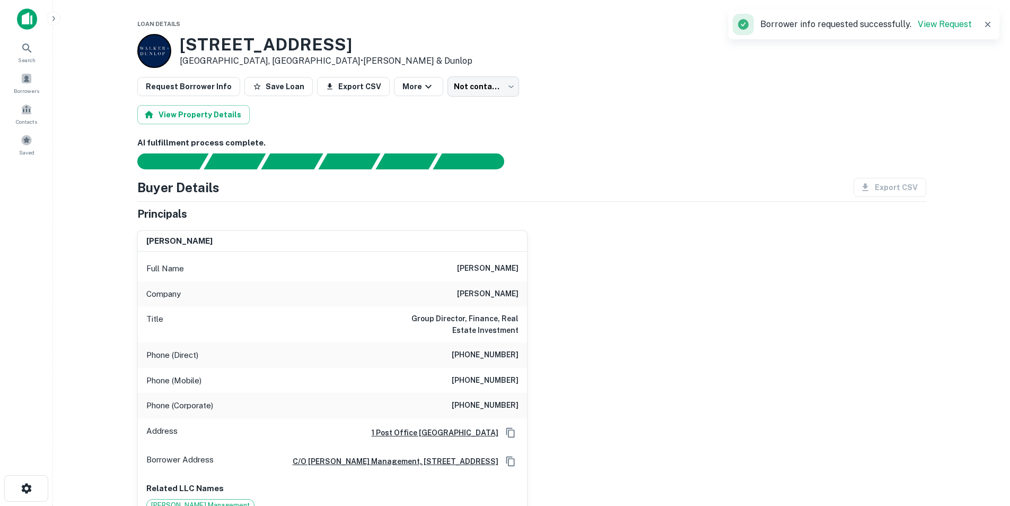
click at [487, 262] on div "Full Name [PERSON_NAME]" at bounding box center [332, 268] width 389 height 25
copy h6 "[PERSON_NAME]"
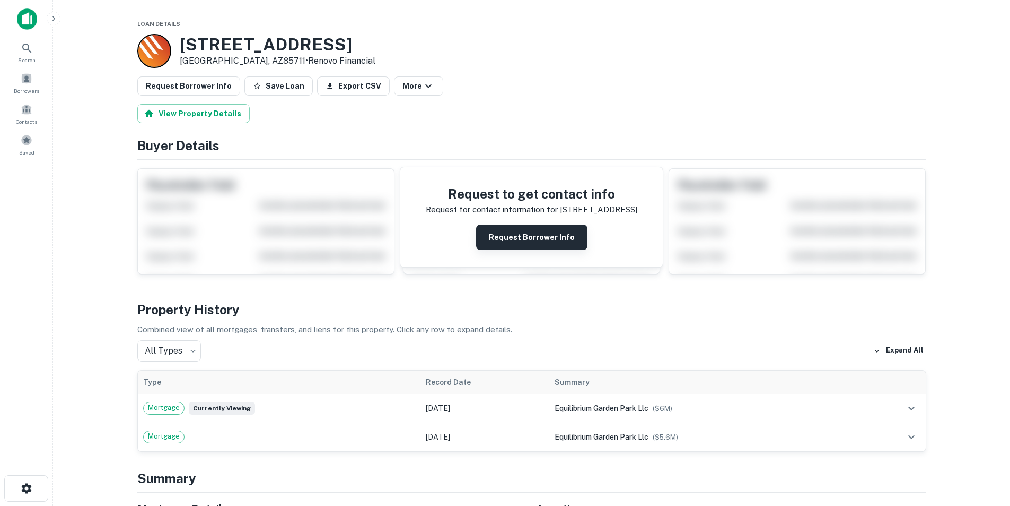
click at [541, 234] on button "Request Borrower Info" at bounding box center [531, 236] width 111 height 25
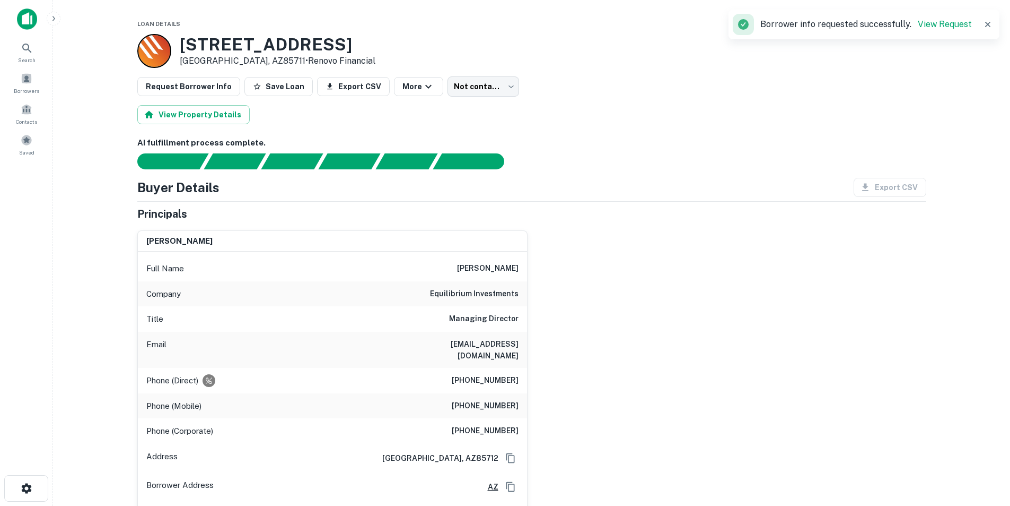
click at [511, 344] on h6 "sastatke@equilibriuminvest.com" at bounding box center [454, 349] width 127 height 23
copy h6 "sastatke@equilibriuminvest.com"
click at [504, 271] on h6 "sofonias astatke" at bounding box center [488, 268] width 62 height 13
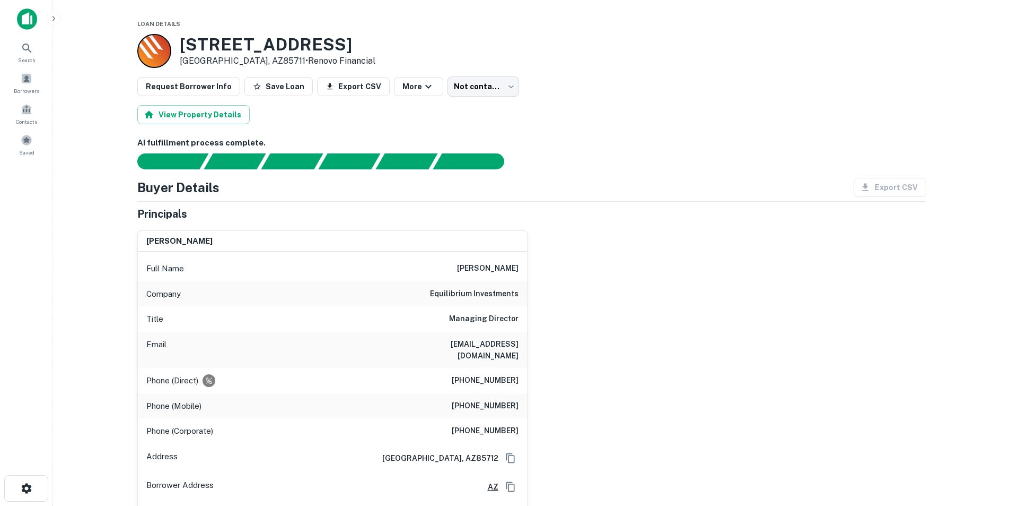
click at [504, 271] on h6 "sofonias astatke" at bounding box center [488, 268] width 62 height 13
copy h6 "sofonias astatke"
click at [495, 338] on h6 "sastatke@equilibriuminvest.com" at bounding box center [454, 349] width 127 height 23
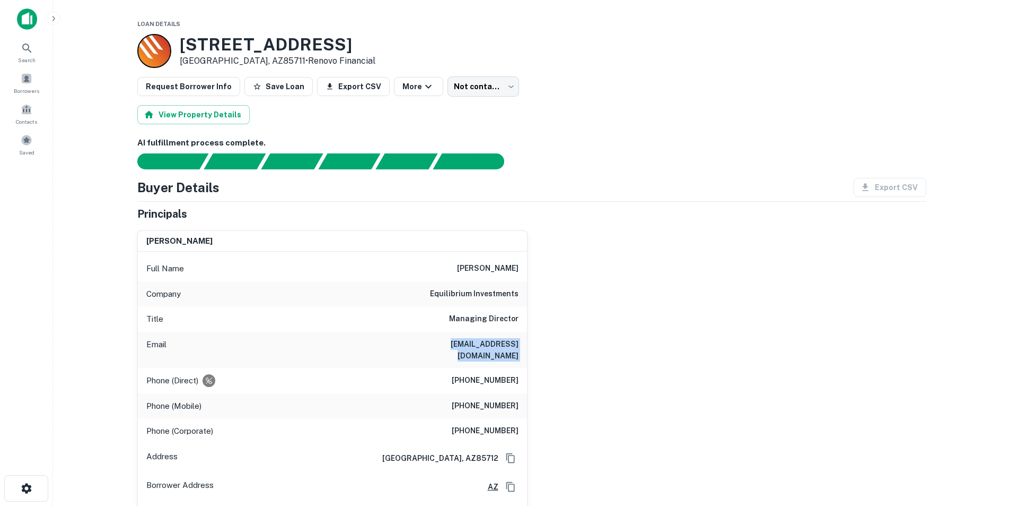
click at [495, 338] on h6 "sastatke@equilibriuminvest.com" at bounding box center [454, 349] width 127 height 23
copy h6 "sastatke@equilibriuminvest.com"
click at [499, 399] on h6 "(202) 391-2969" at bounding box center [485, 405] width 67 height 13
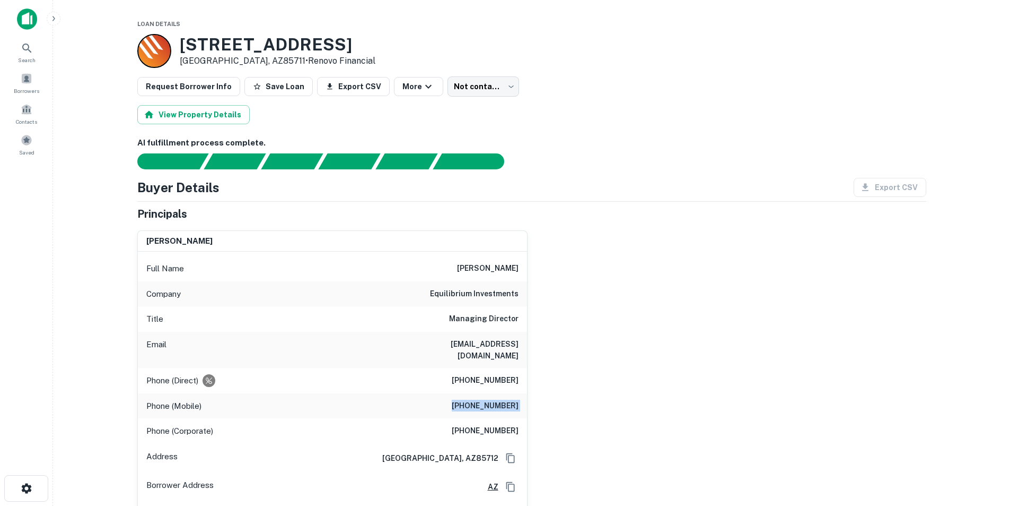
copy h6 "(202) 391-2969"
click at [493, 374] on h6 "(520) 448-3123" at bounding box center [485, 380] width 67 height 13
click at [492, 374] on h6 "(520) 448-3123" at bounding box center [485, 380] width 67 height 13
click at [492, 393] on div "Phone (Mobile) (202) 391-2969" at bounding box center [332, 405] width 389 height 25
click at [492, 399] on h6 "(202) 391-2969" at bounding box center [485, 405] width 67 height 13
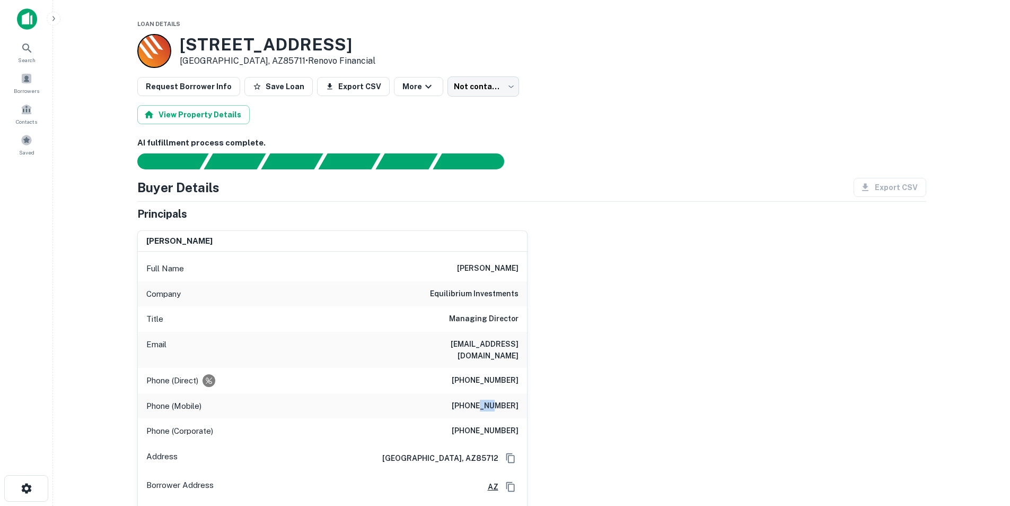
click at [492, 399] on h6 "(202) 391-2969" at bounding box center [485, 405] width 67 height 13
copy h6 "(202) 391-2969"
click at [508, 374] on h6 "(520) 448-3123" at bounding box center [485, 380] width 67 height 13
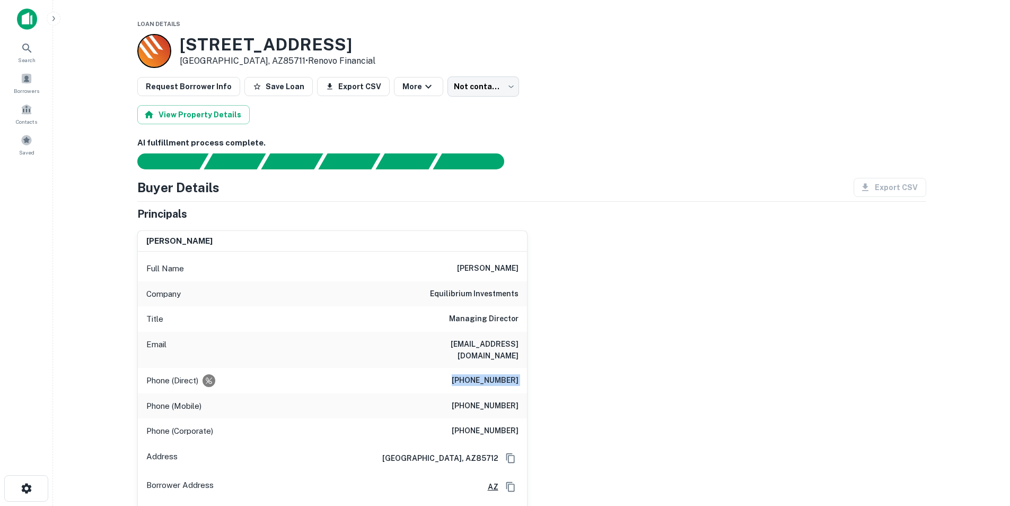
click at [508, 374] on h6 "(520) 448-3123" at bounding box center [485, 380] width 67 height 13
copy h6 "(520) 448-3123"
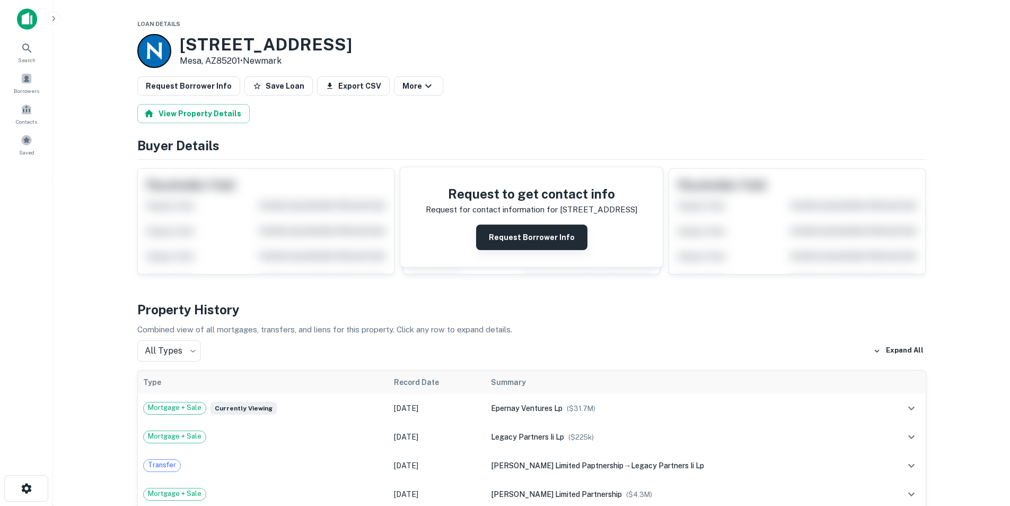
click at [524, 231] on button "Request Borrower Info" at bounding box center [531, 236] width 111 height 25
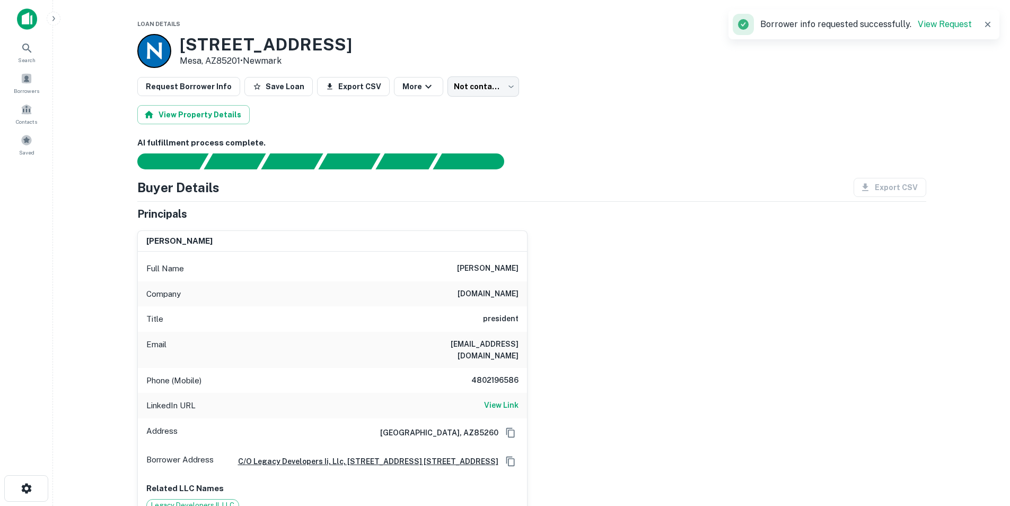
click at [500, 343] on h6 "mbreen@atlanticdev.com" at bounding box center [454, 349] width 127 height 23
copy h6 "mbreen@atlanticdev.com"
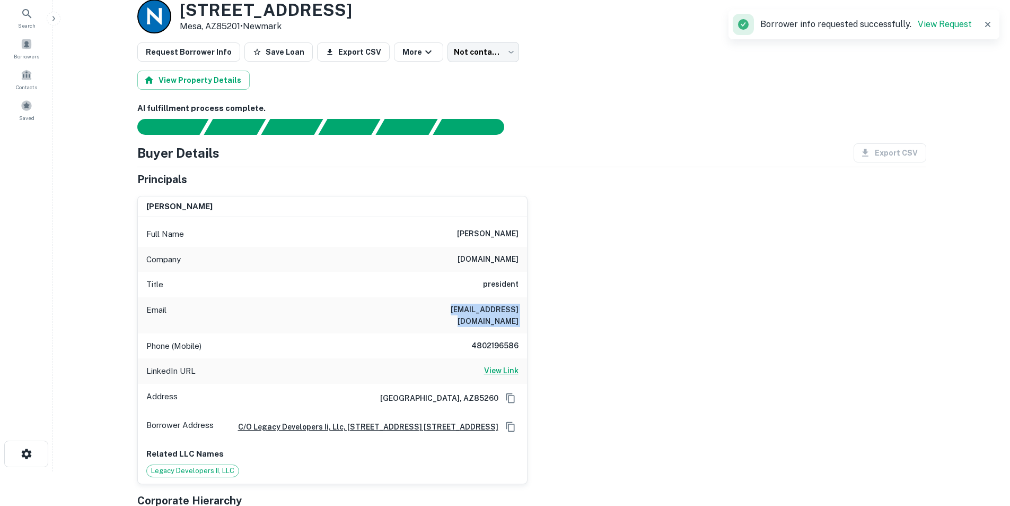
scroll to position [53, 0]
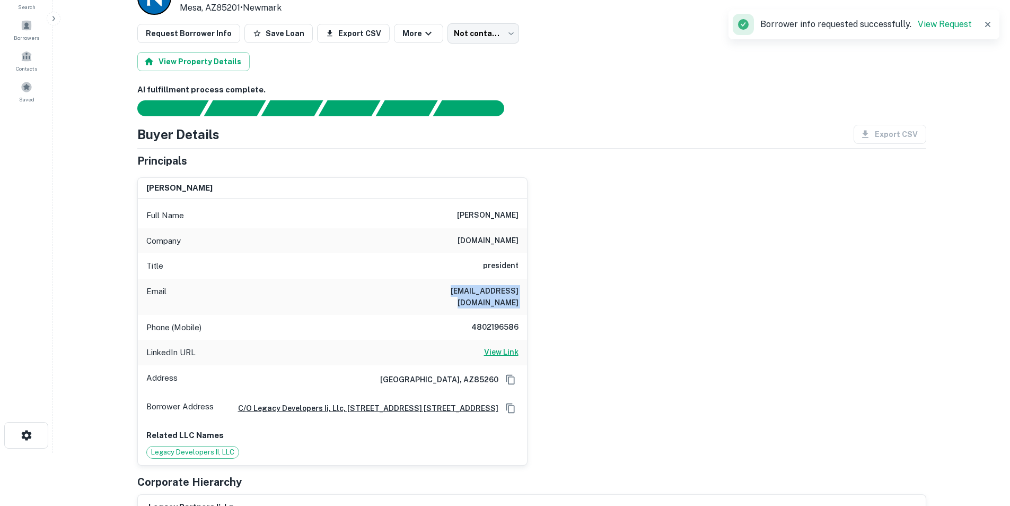
click at [501, 346] on h6 "View Link" at bounding box center [501, 352] width 34 height 12
click at [502, 315] on div "Phone (Mobile) 4802196586" at bounding box center [332, 327] width 389 height 25
click at [502, 321] on h6 "4802196586" at bounding box center [487, 327] width 64 height 13
click at [498, 321] on h6 "4802196586" at bounding box center [487, 327] width 64 height 13
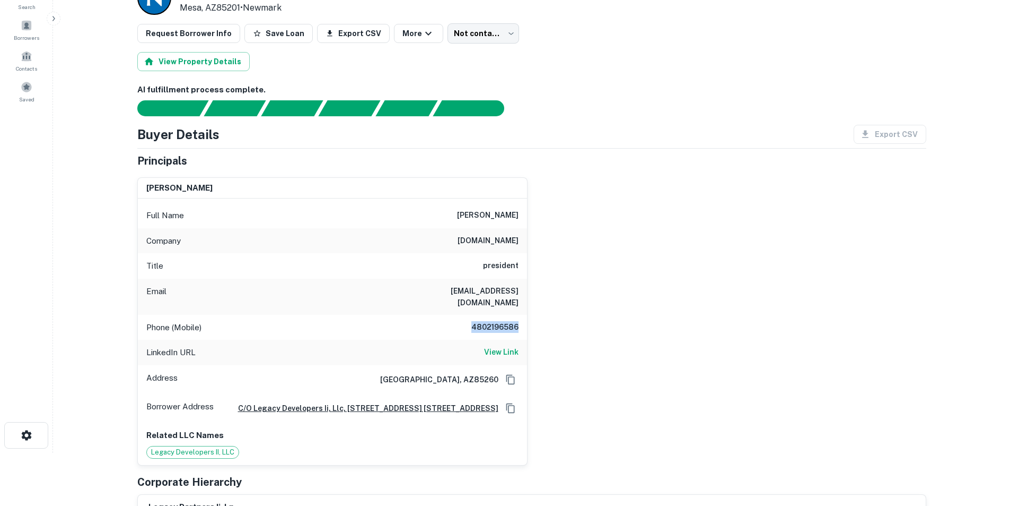
click at [498, 321] on h6 "4802196586" at bounding box center [487, 327] width 64 height 13
copy h6 "4802196586"
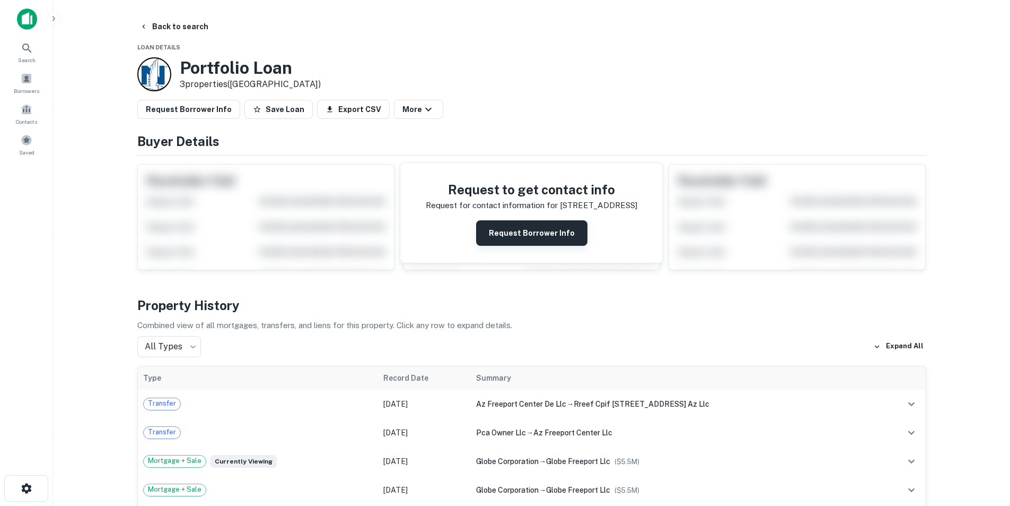
click at [543, 235] on button "Request Borrower Info" at bounding box center [531, 232] width 111 height 25
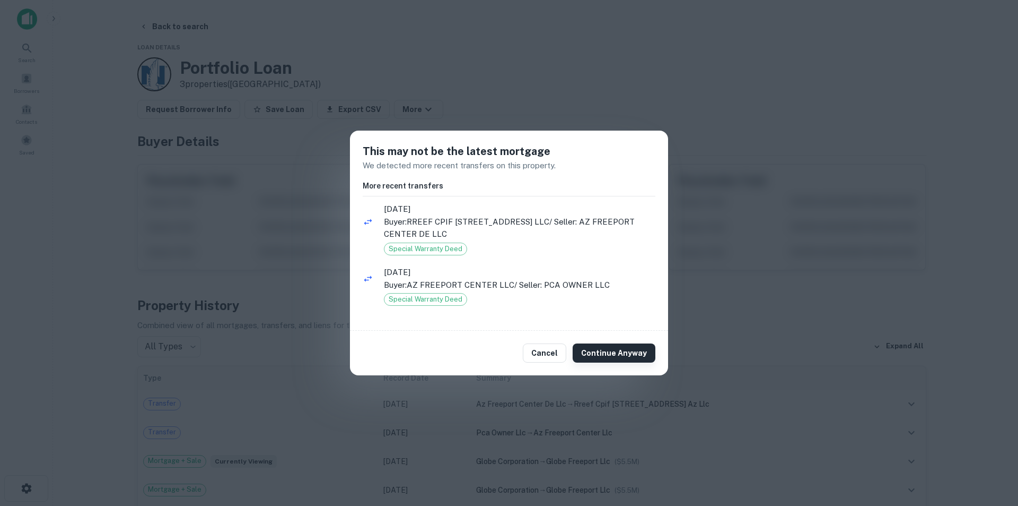
click at [618, 360] on button "Continue Anyway" at bounding box center [614, 352] width 83 height 19
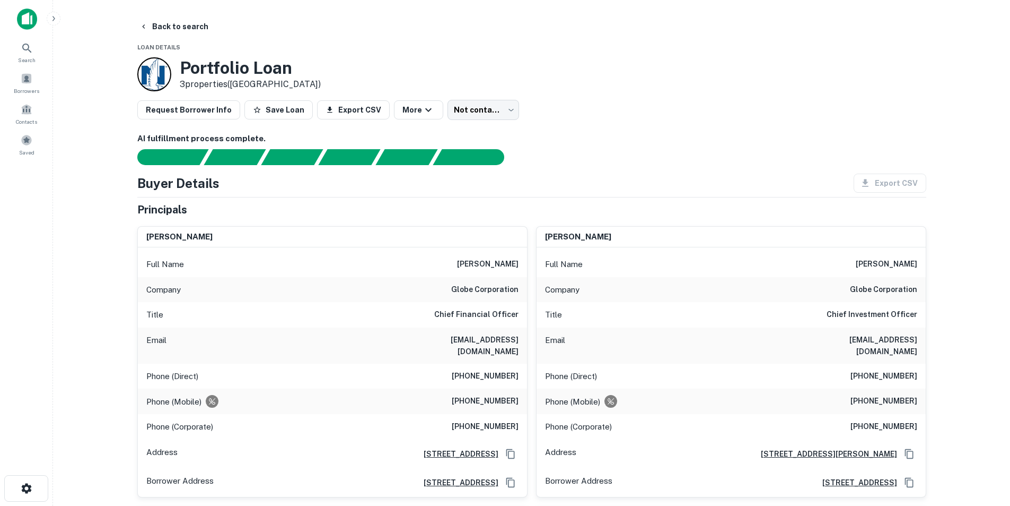
click at [489, 335] on h6 "[EMAIL_ADDRESS][DOMAIN_NAME]" at bounding box center [454, 345] width 127 height 23
copy h6 "[EMAIL_ADDRESS][DOMAIN_NAME]"
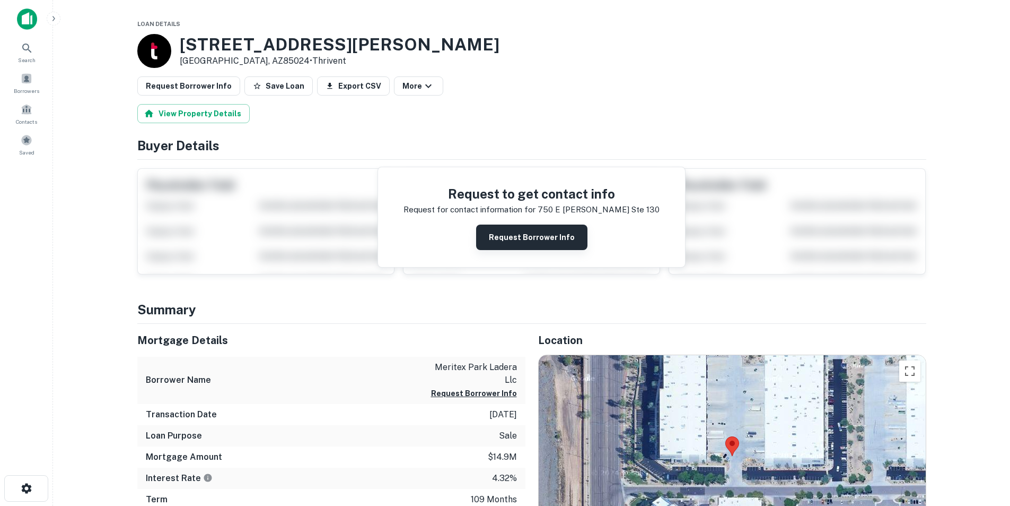
click at [532, 245] on button "Request Borrower Info" at bounding box center [531, 236] width 111 height 25
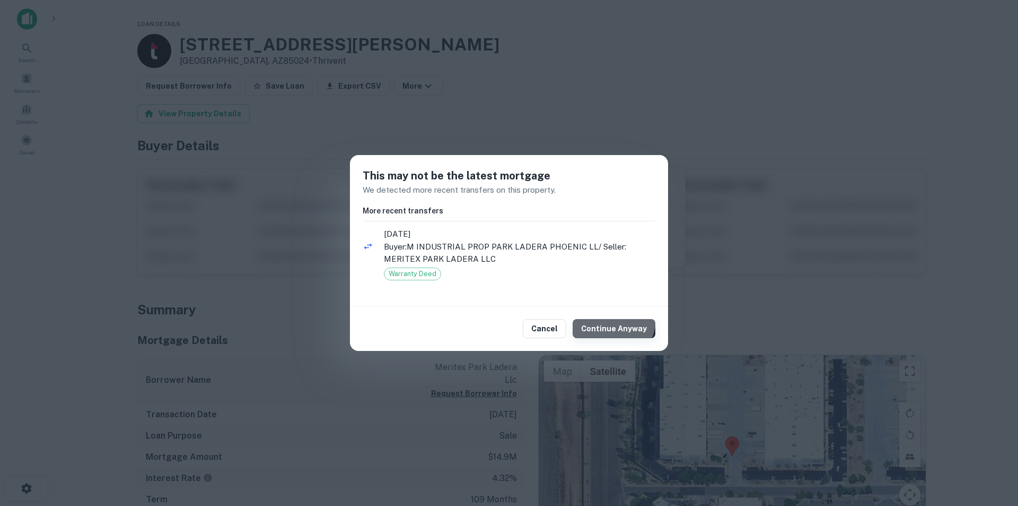
click at [614, 319] on button "Continue Anyway" at bounding box center [614, 328] width 83 height 19
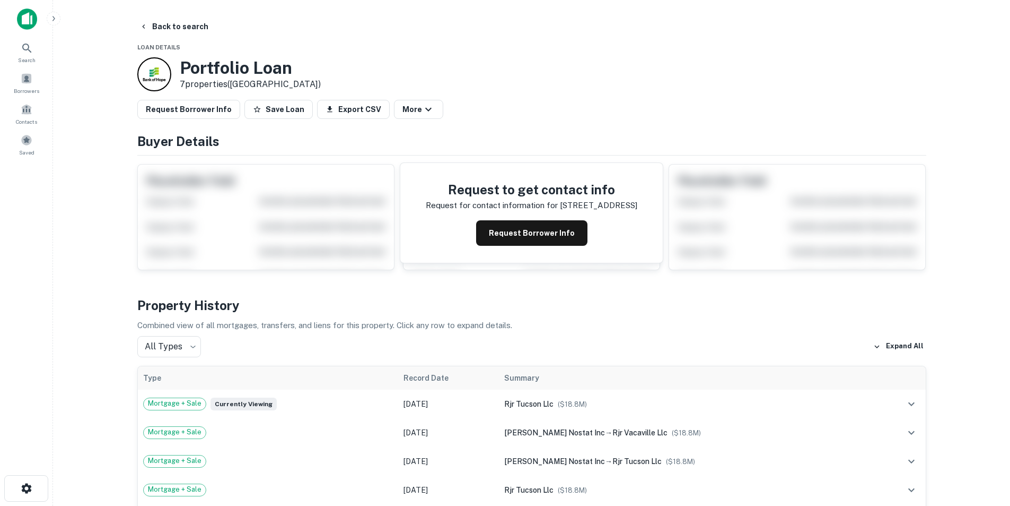
click at [513, 204] on p "Request for contact information for" at bounding box center [492, 205] width 132 height 13
click at [512, 207] on p "Request for contact information for" at bounding box center [492, 205] width 132 height 13
drag, startPoint x: 522, startPoint y: 224, endPoint x: 532, endPoint y: 214, distance: 13.9
click at [523, 224] on button "Request Borrower Info" at bounding box center [531, 232] width 111 height 25
